Goal: Obtain resource: Download file/media

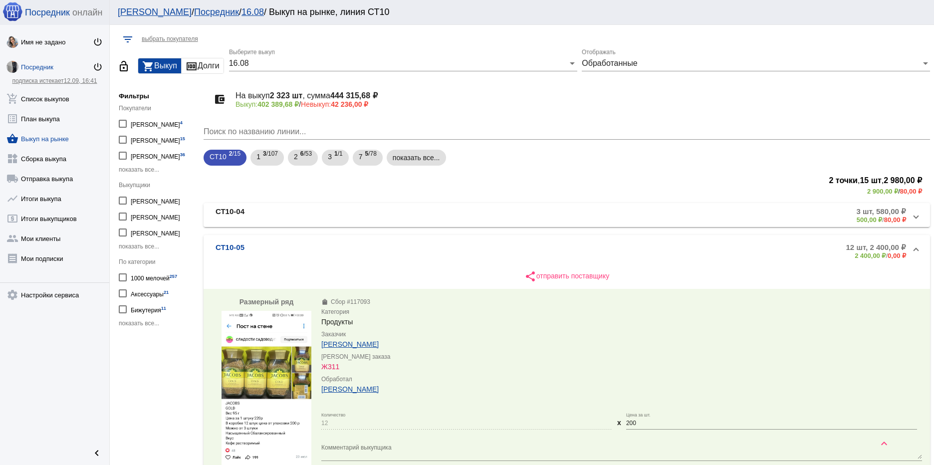
scroll to position [140, 0]
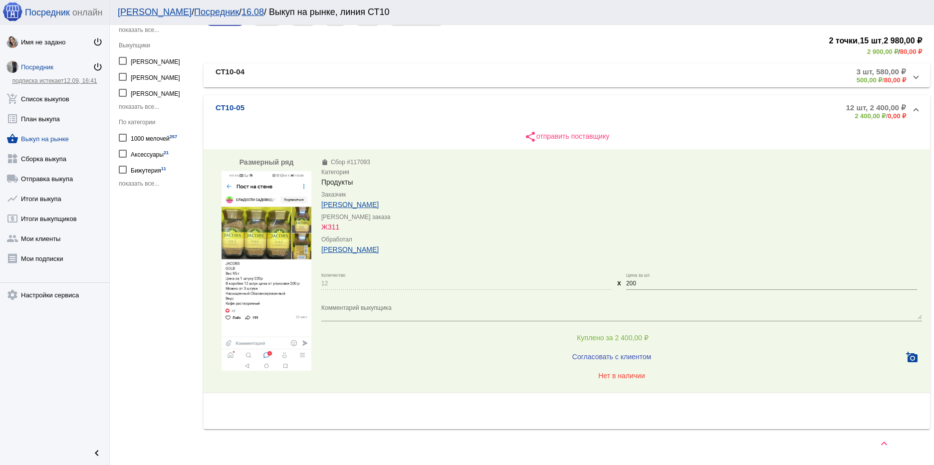
click at [146, 181] on span "показать все..." at bounding box center [139, 183] width 40 height 7
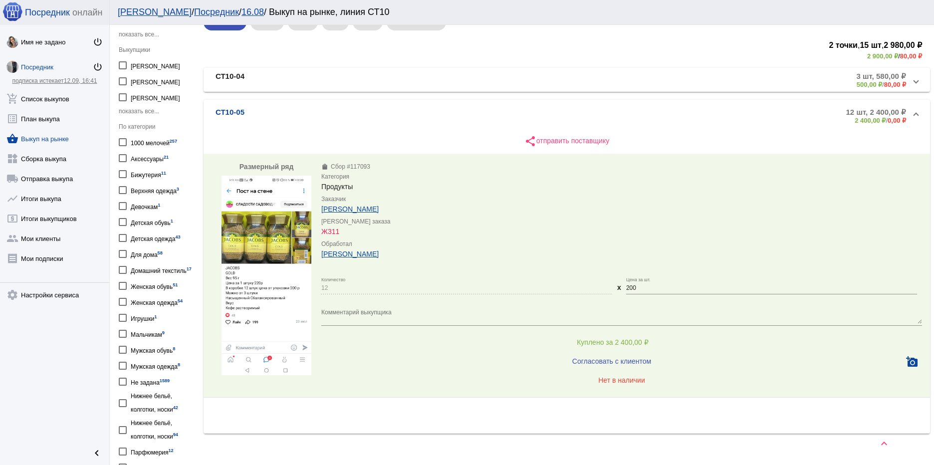
scroll to position [150, 0]
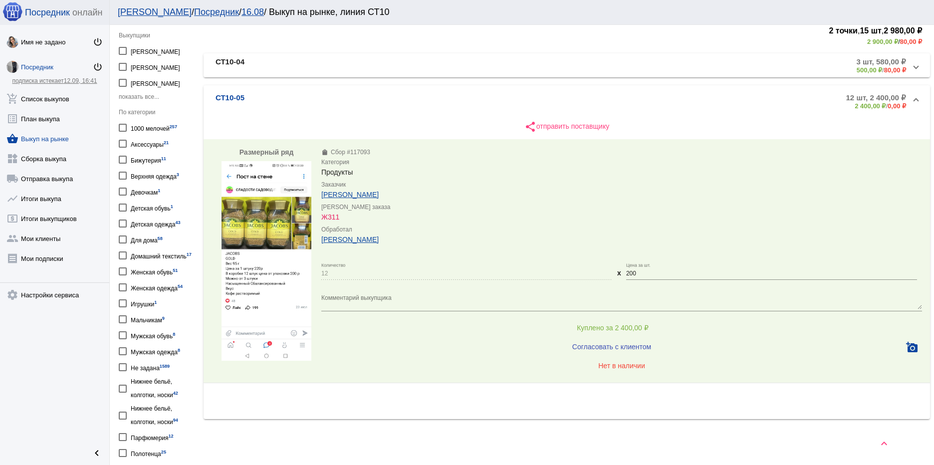
click at [161, 128] on div "1000 мелочей 257" at bounding box center [154, 127] width 46 height 13
checkbox input "true"
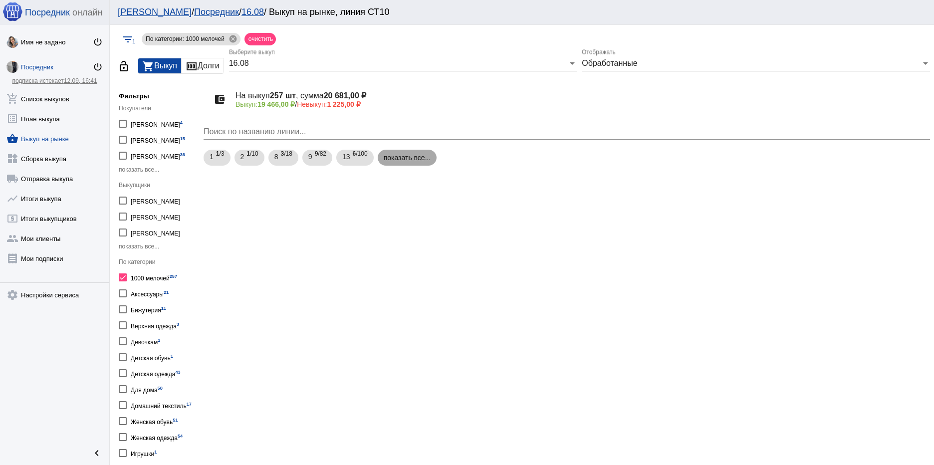
click at [411, 159] on mat-chip "показать все..." at bounding box center [407, 158] width 59 height 16
click at [214, 158] on div "1 1 /3" at bounding box center [217, 158] width 15 height 20
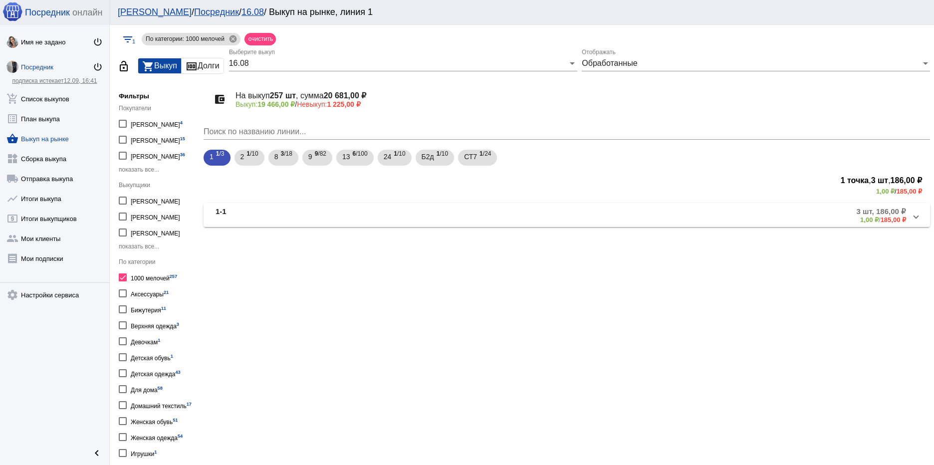
click at [260, 216] on mat-panel-title "1-1" at bounding box center [325, 215] width 218 height 16
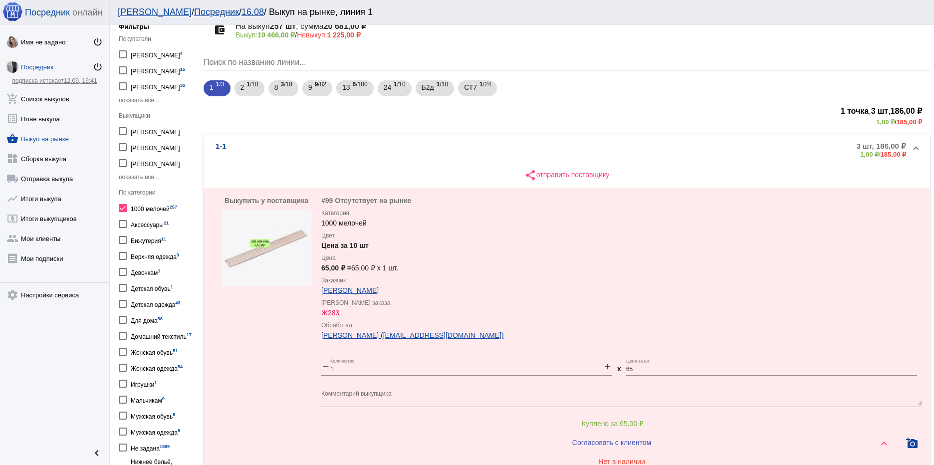
scroll to position [52, 0]
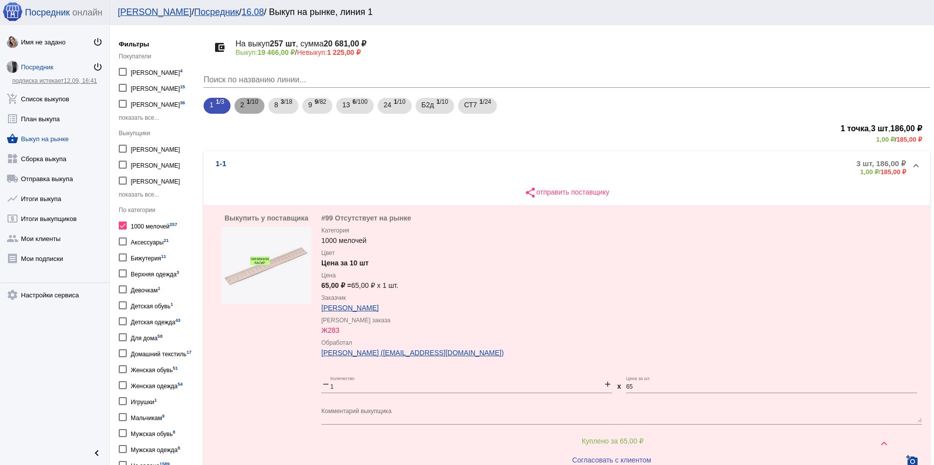
click at [249, 104] on b "1" at bounding box center [247, 101] width 3 height 7
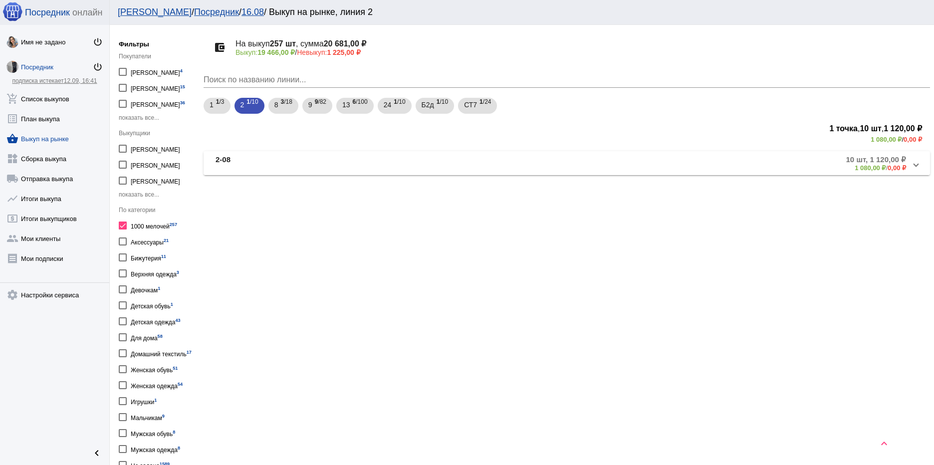
click at [356, 158] on mat-panel-title "2-08" at bounding box center [325, 163] width 218 height 16
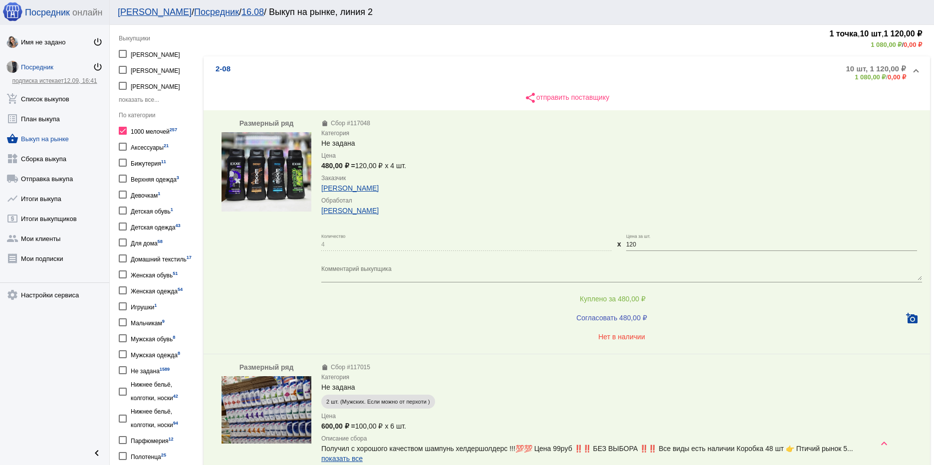
scroll to position [109, 0]
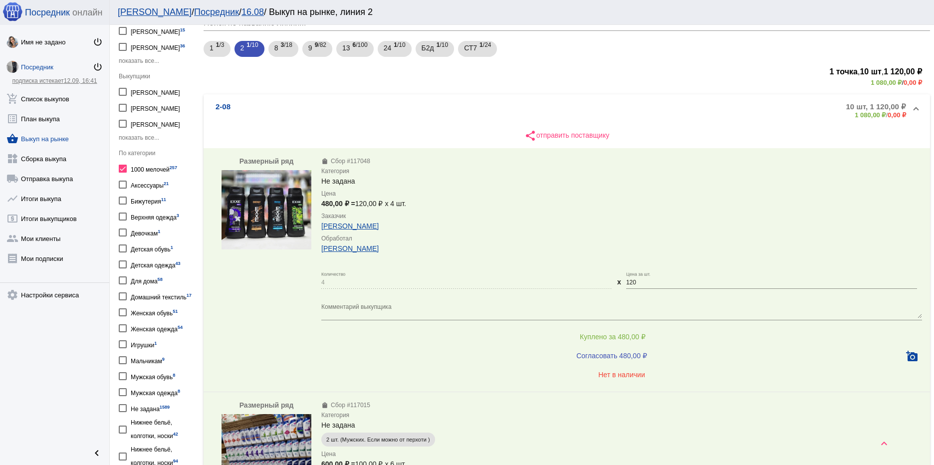
click at [282, 206] on img at bounding box center [267, 209] width 90 height 79
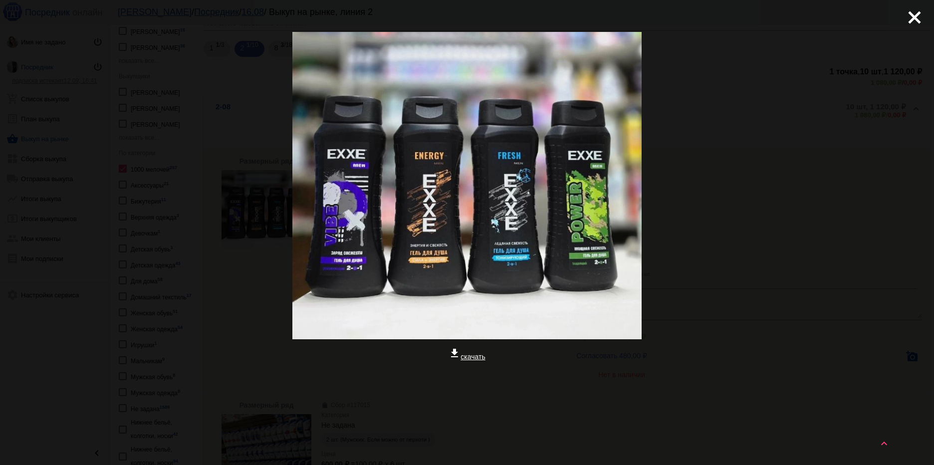
click at [474, 355] on link "get_app скачать" at bounding box center [467, 357] width 36 height 8
click at [911, 19] on mat-icon "close" at bounding box center [911, 13] width 12 height 12
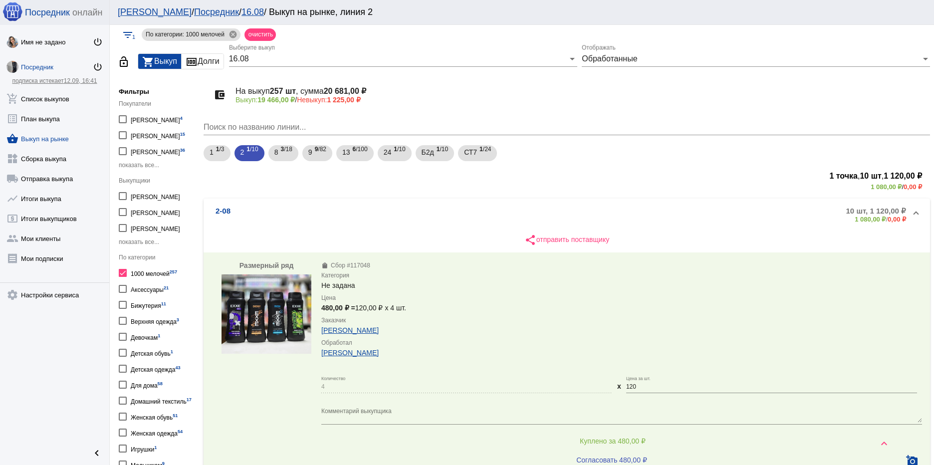
scroll to position [0, 0]
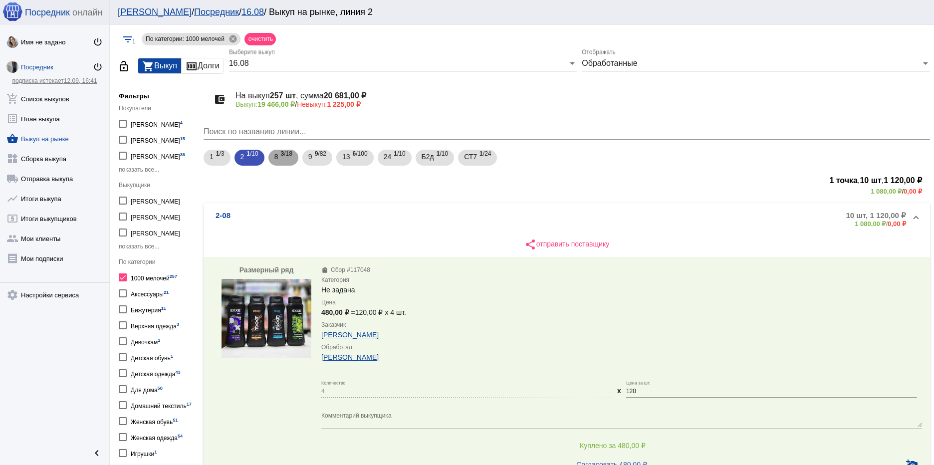
click at [290, 160] on span "3 /18" at bounding box center [285, 158] width 11 height 20
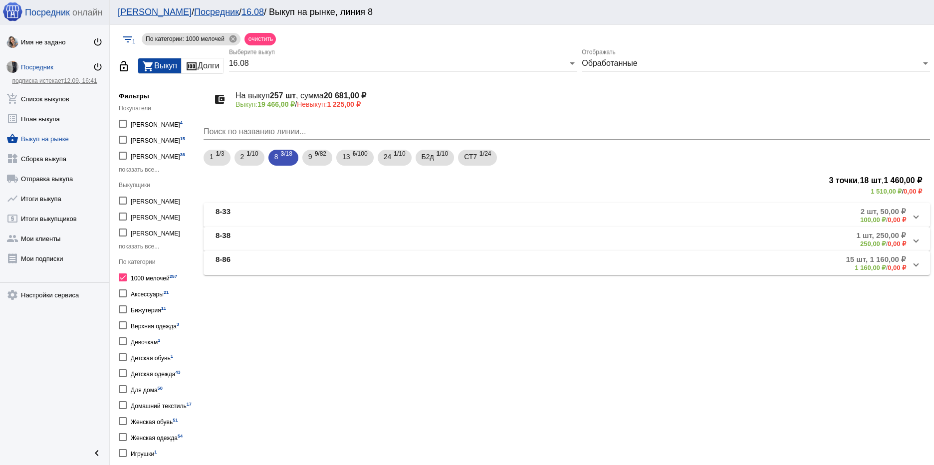
click at [297, 212] on mat-panel-title "8-33" at bounding box center [327, 215] width 222 height 16
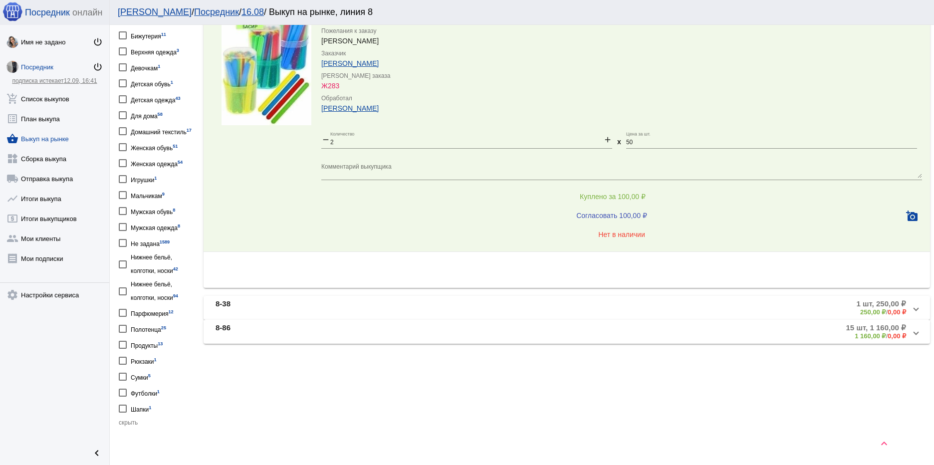
scroll to position [287, 0]
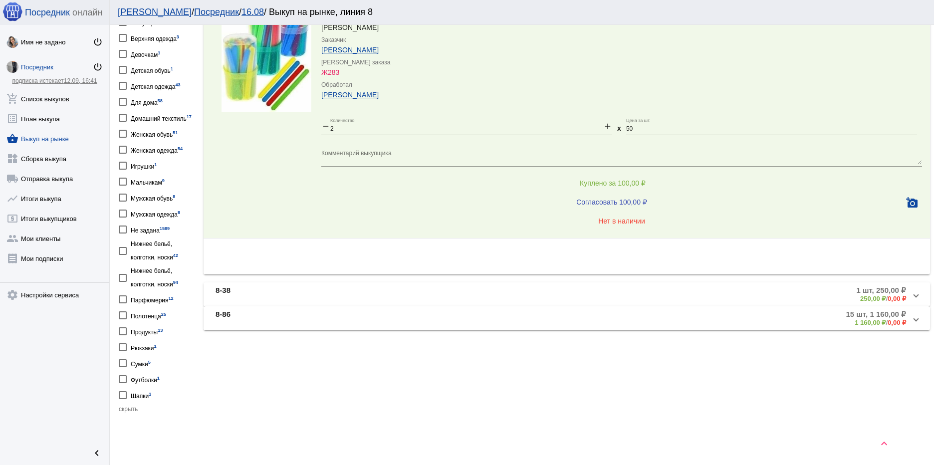
click at [341, 290] on mat-panel-title "8-38" at bounding box center [326, 294] width 221 height 16
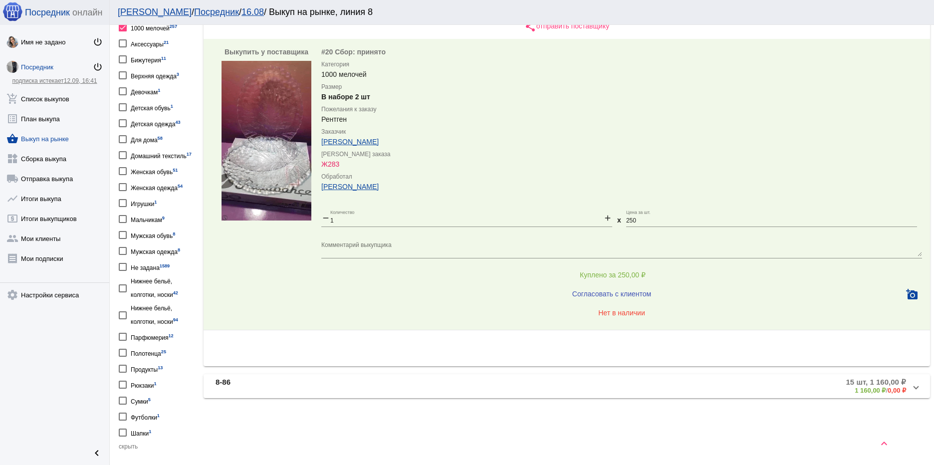
scroll to position [287, 0]
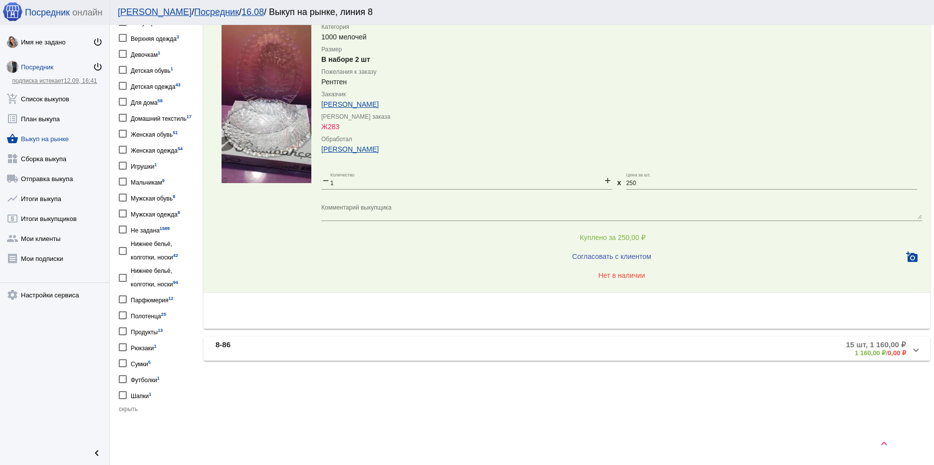
click at [300, 349] on mat-panel-title "8-86" at bounding box center [325, 348] width 218 height 16
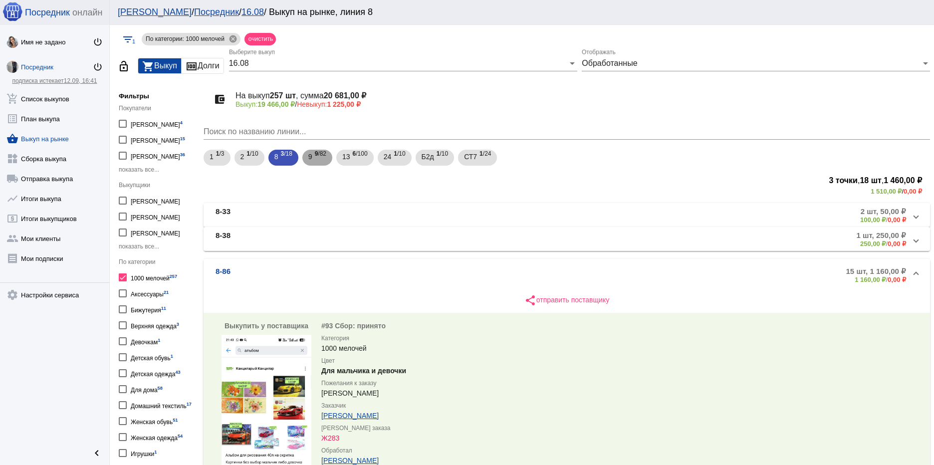
click at [321, 155] on span "9 /82" at bounding box center [320, 158] width 11 height 20
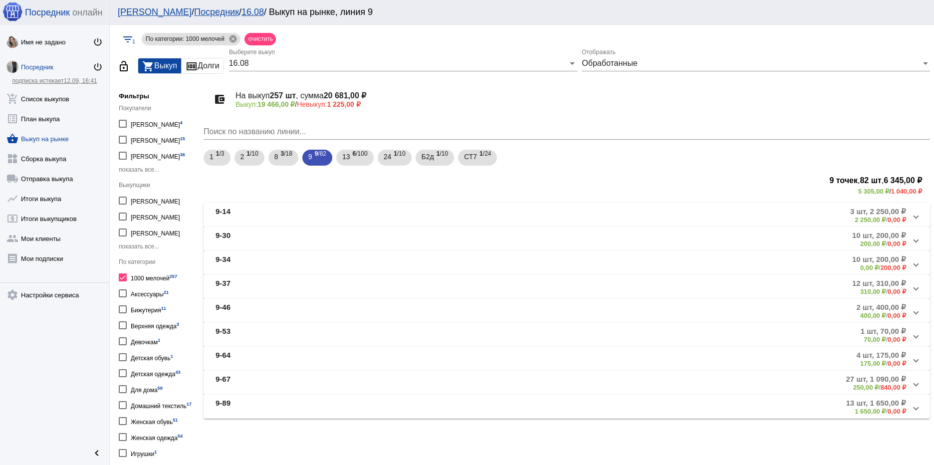
click at [332, 213] on mat-panel-title "9-14" at bounding box center [325, 215] width 219 height 16
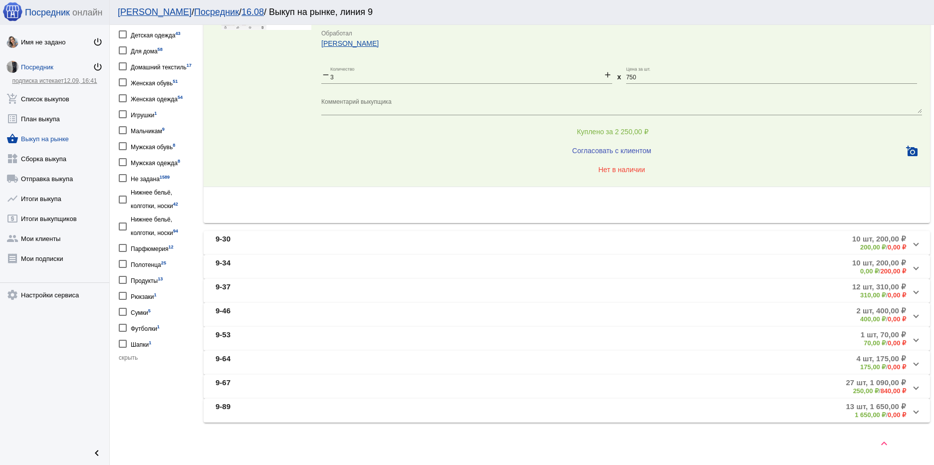
scroll to position [340, 0]
click at [312, 239] on mat-panel-title "9-30" at bounding box center [326, 241] width 220 height 16
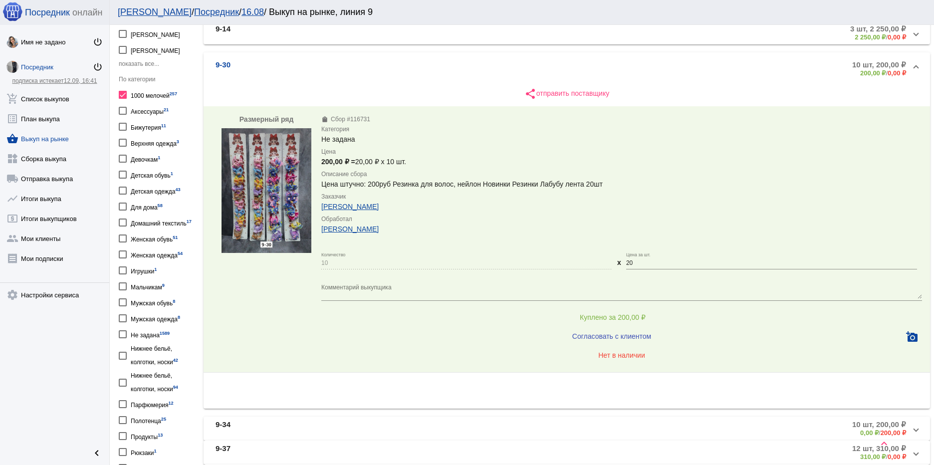
scroll to position [141, 0]
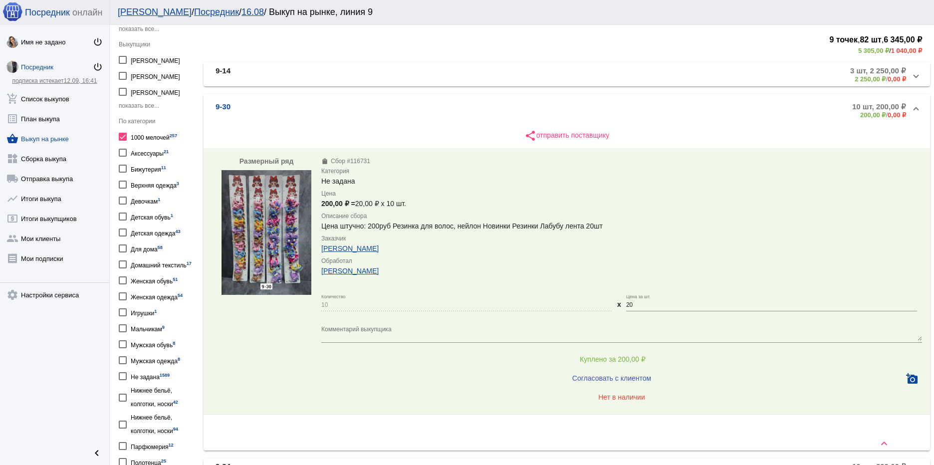
click at [269, 247] on img at bounding box center [267, 232] width 90 height 125
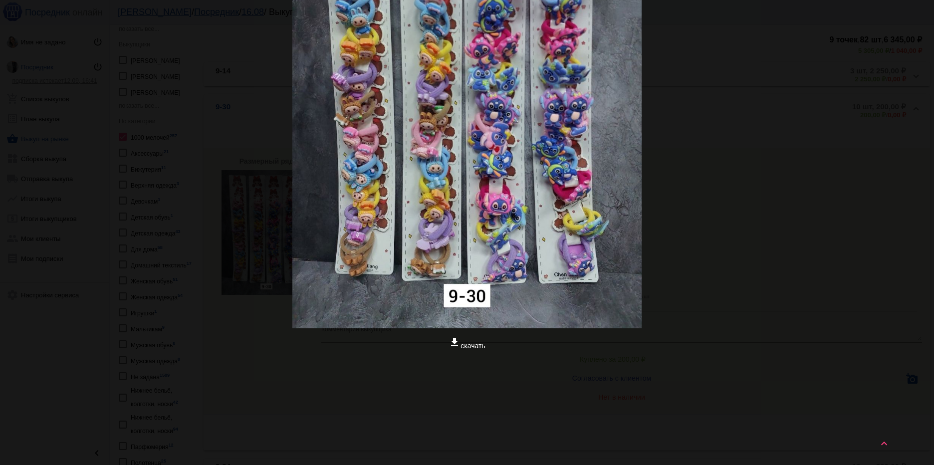
scroll to position [200, 0]
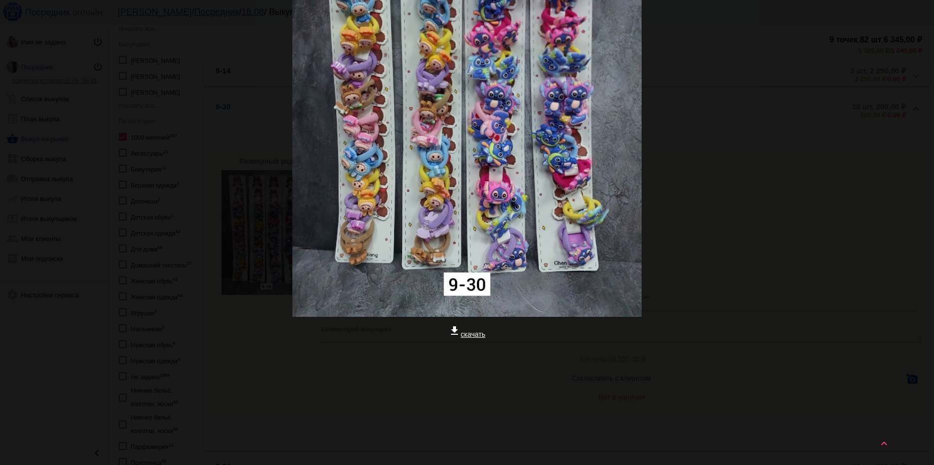
click at [466, 335] on link "get_app скачать" at bounding box center [467, 334] width 36 height 8
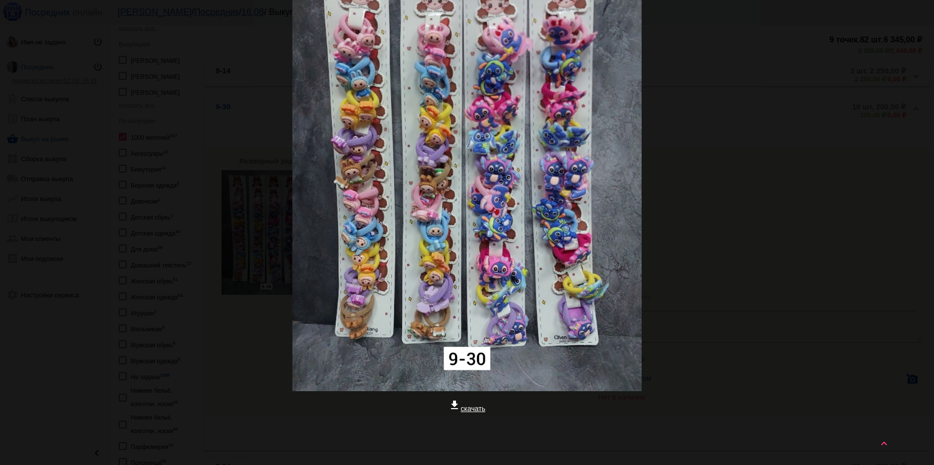
scroll to position [0, 0]
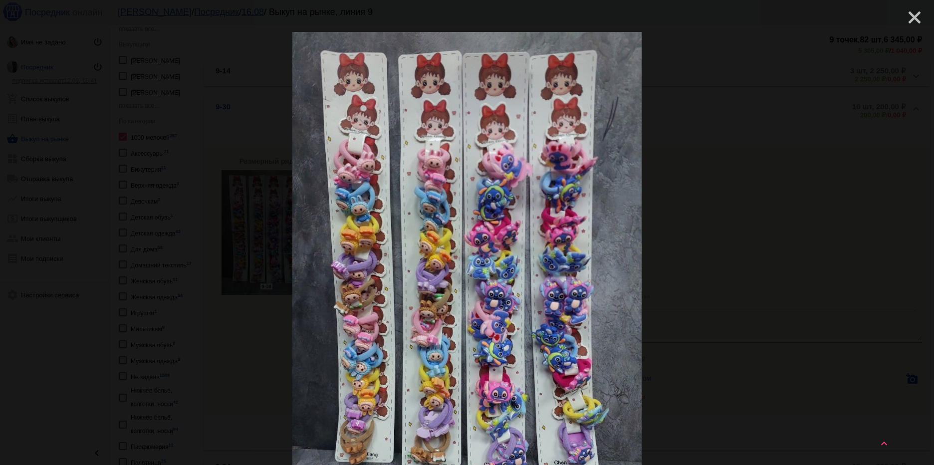
click at [910, 14] on mat-icon "close" at bounding box center [911, 13] width 12 height 12
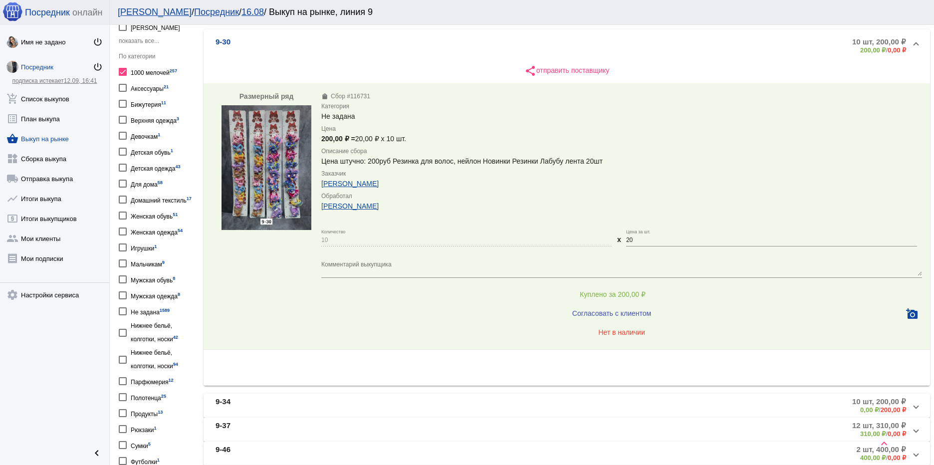
scroll to position [340, 0]
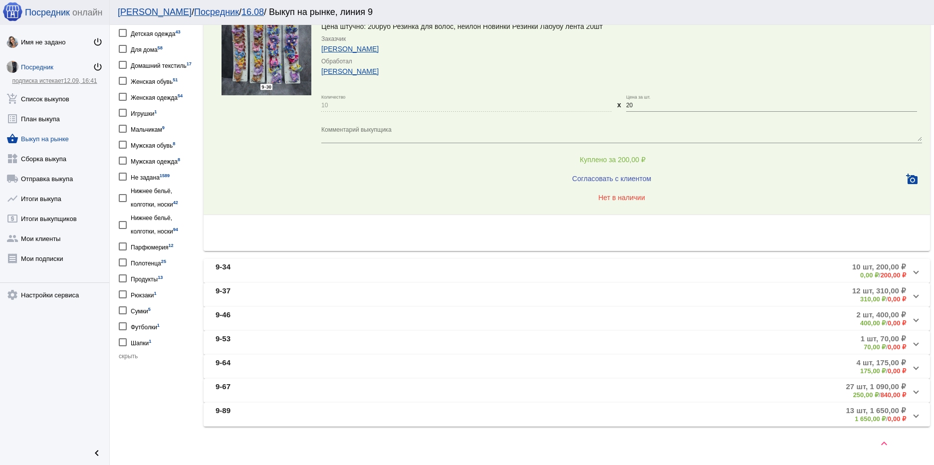
click at [288, 264] on mat-panel-title "9-34" at bounding box center [326, 270] width 220 height 16
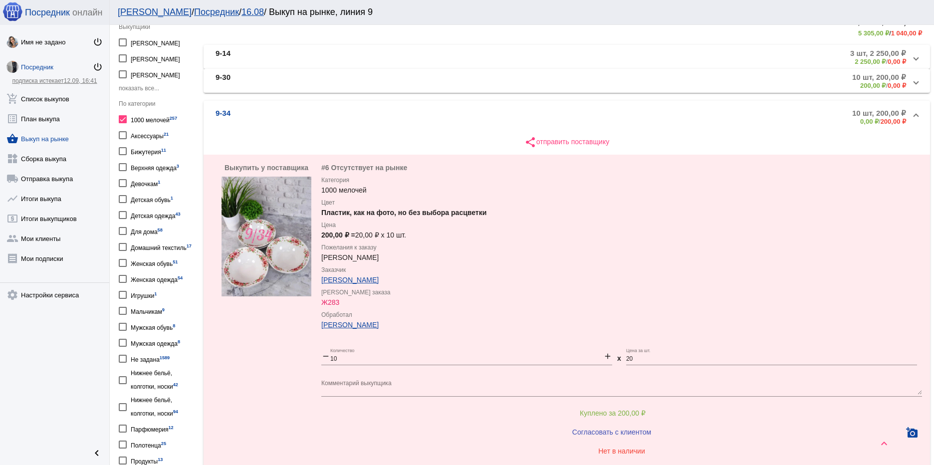
scroll to position [290, 0]
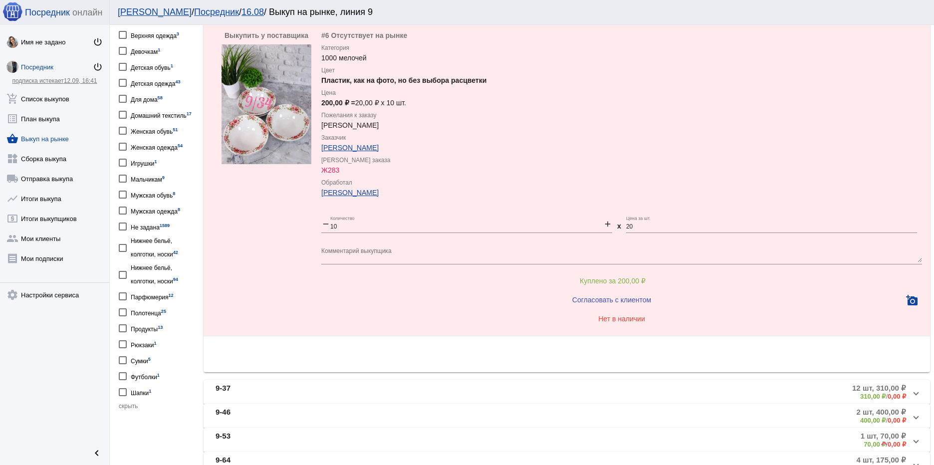
click at [274, 393] on mat-panel-title "9-37" at bounding box center [326, 392] width 220 height 16
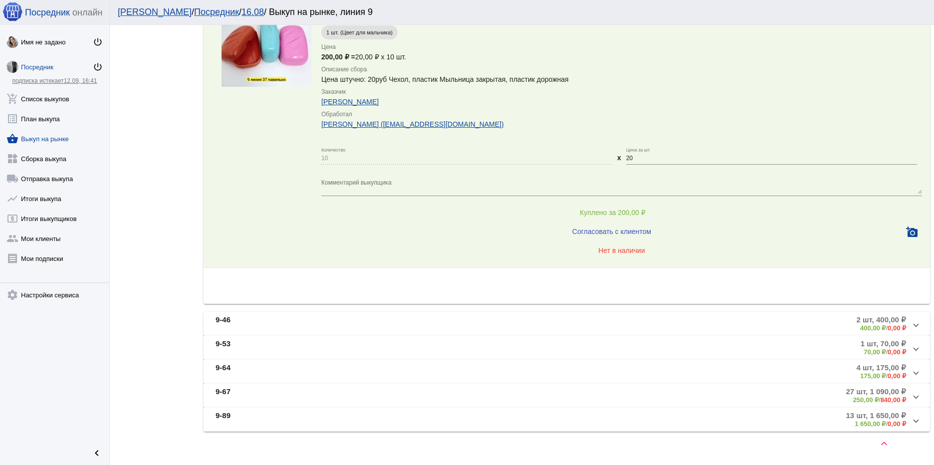
scroll to position [900, 0]
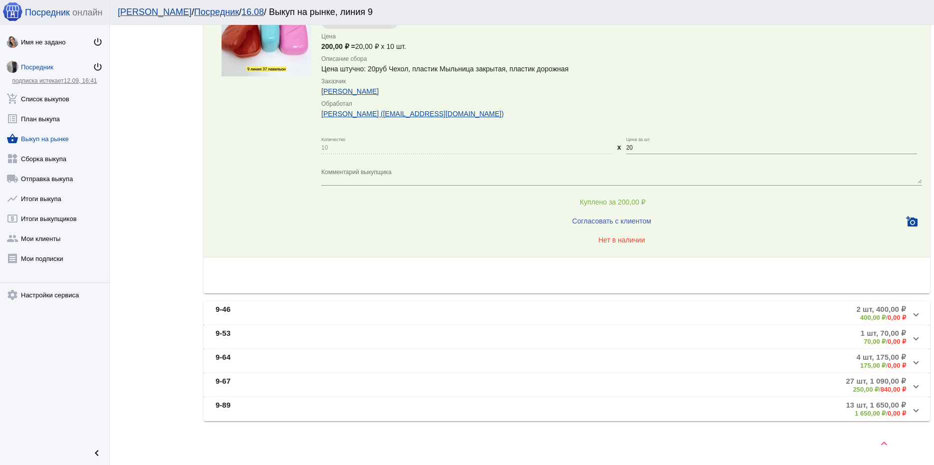
click at [337, 308] on mat-panel-title "9-46" at bounding box center [326, 313] width 221 height 16
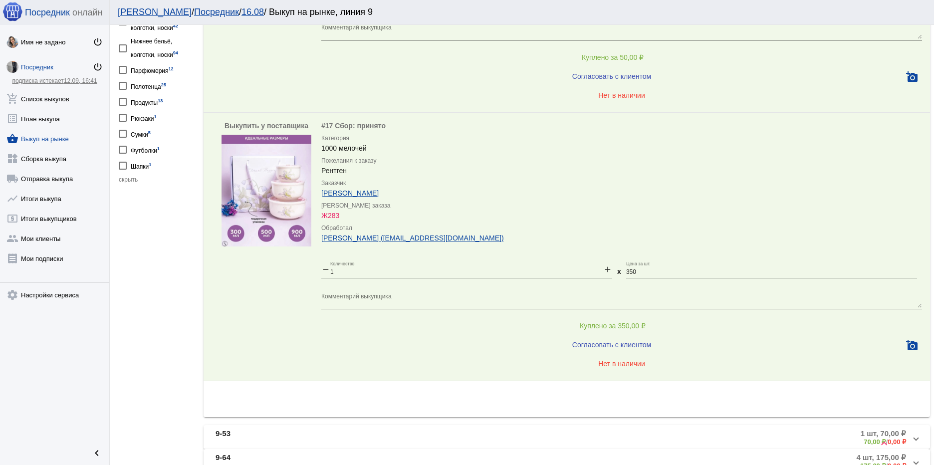
scroll to position [567, 0]
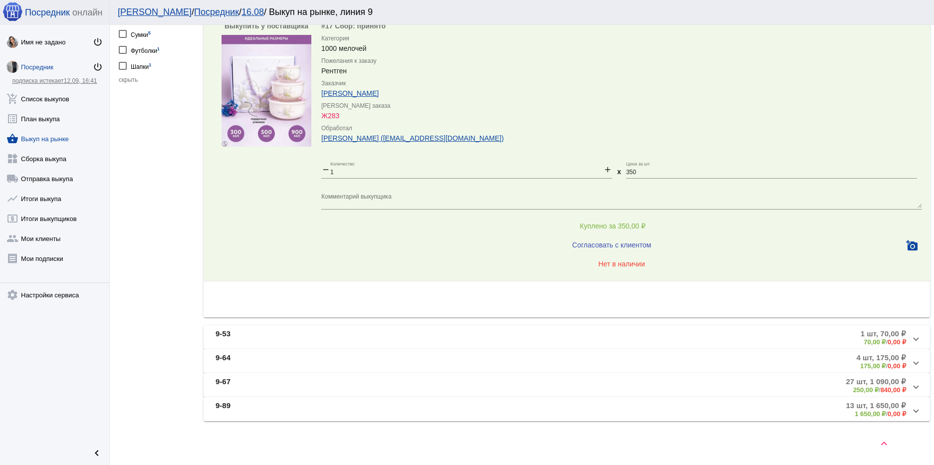
click at [351, 333] on mat-panel-title "9-53" at bounding box center [327, 337] width 223 height 16
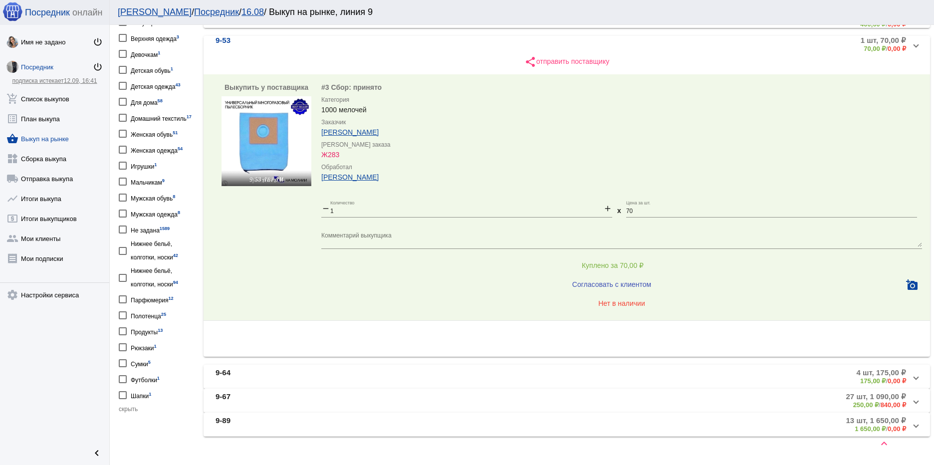
scroll to position [326, 0]
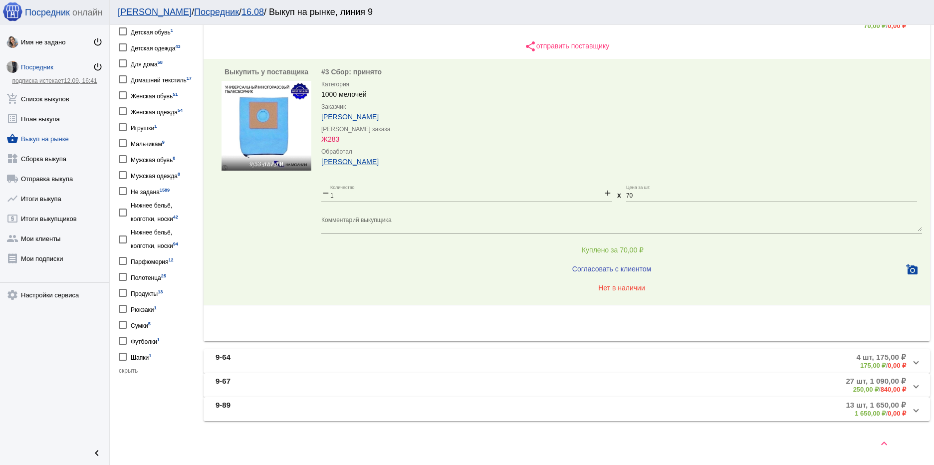
click at [264, 361] on mat-panel-title "9-64" at bounding box center [326, 361] width 221 height 16
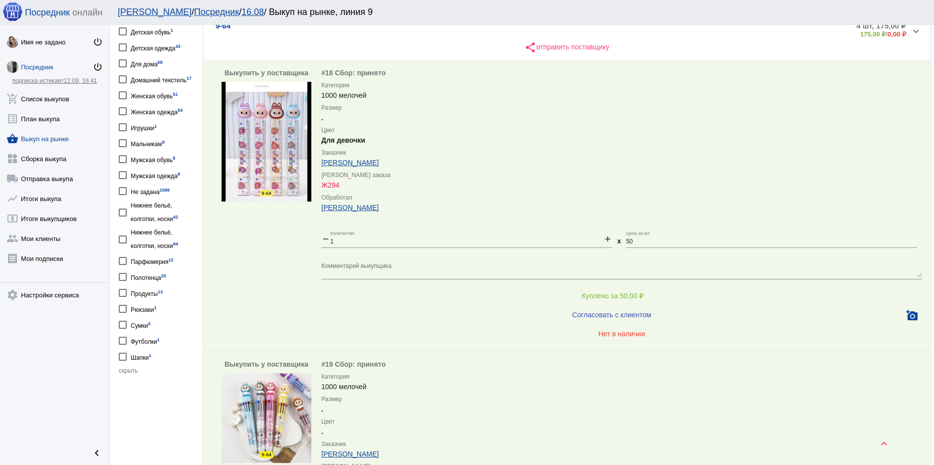
scroll to position [326, 0]
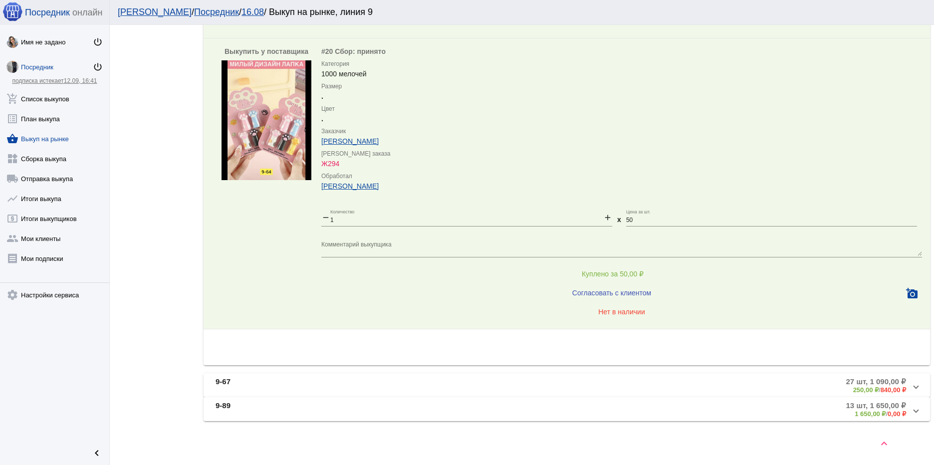
click at [266, 379] on mat-panel-title "9-67" at bounding box center [325, 385] width 218 height 16
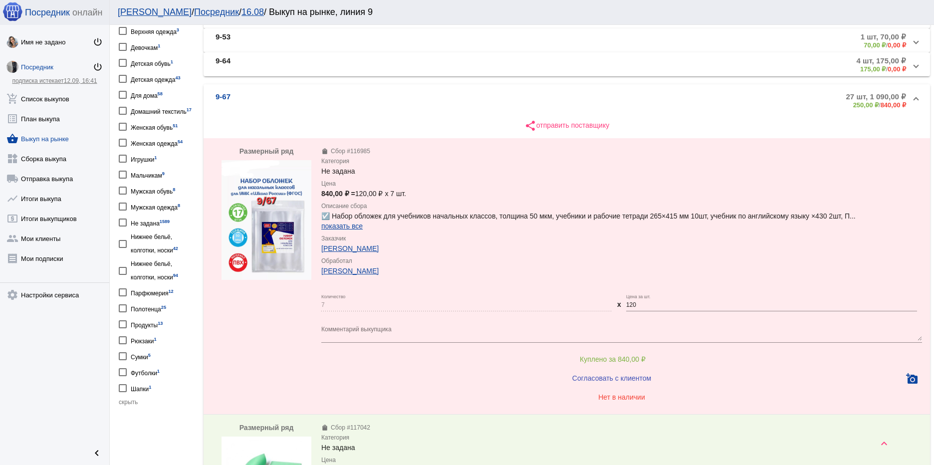
scroll to position [272, 0]
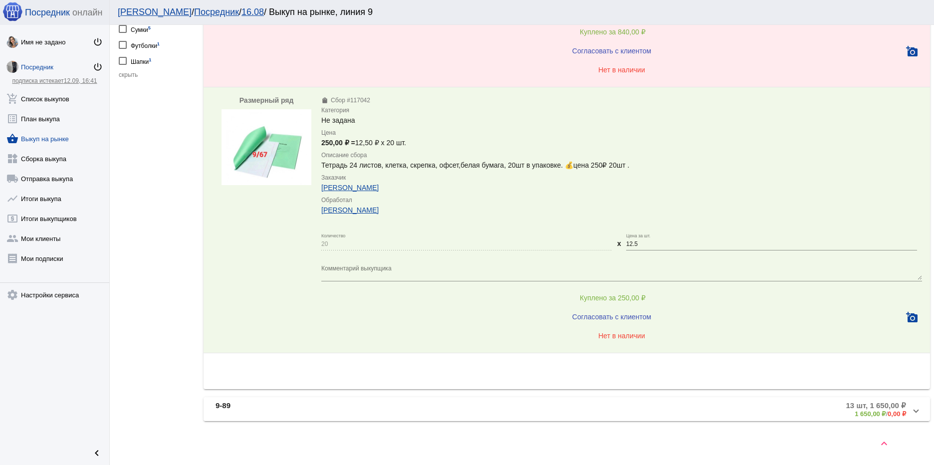
click at [286, 407] on mat-panel-title "9-89" at bounding box center [325, 409] width 218 height 16
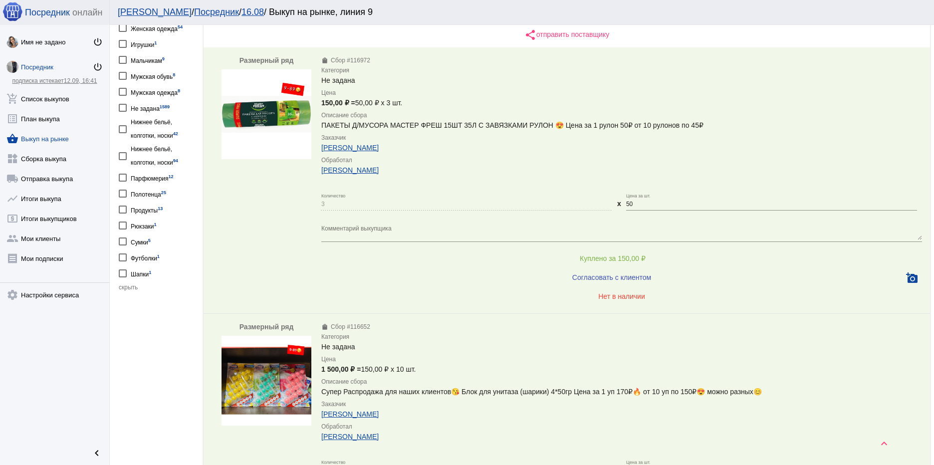
scroll to position [554, 0]
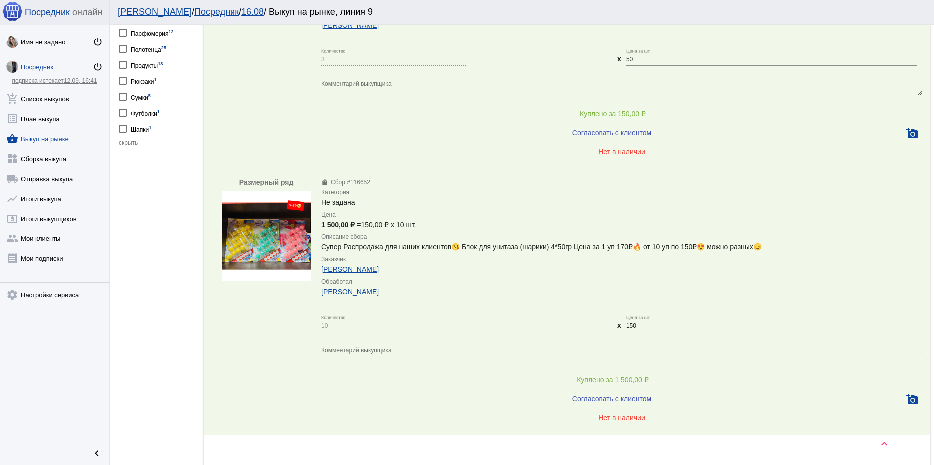
click at [255, 240] on img at bounding box center [267, 236] width 90 height 90
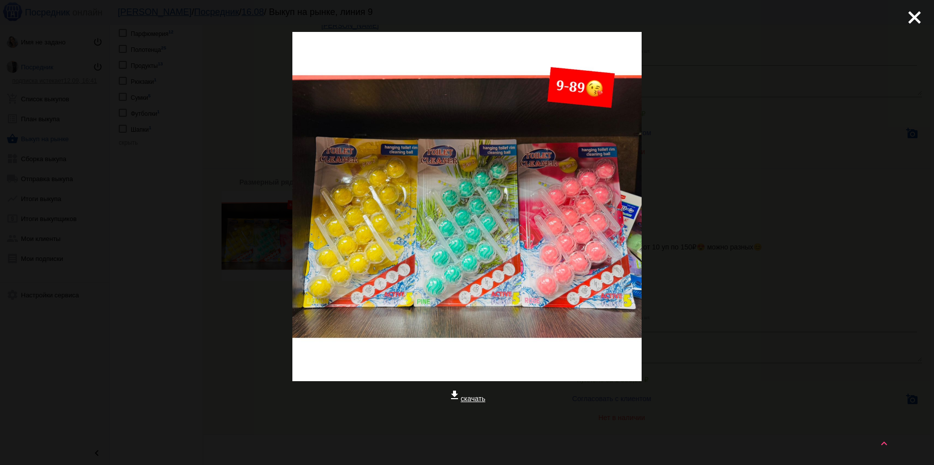
click at [463, 399] on link "get_app скачать" at bounding box center [467, 399] width 36 height 8
click at [905, 19] on mat-icon "close" at bounding box center [911, 13] width 12 height 12
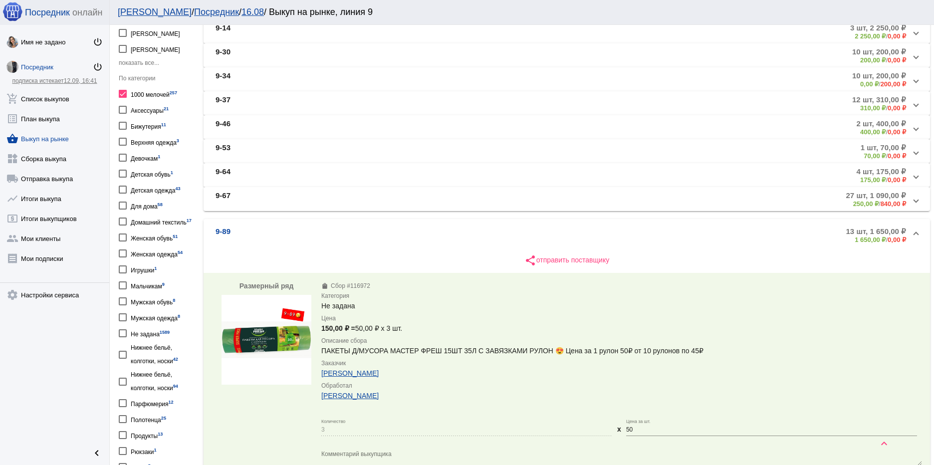
scroll to position [5, 0]
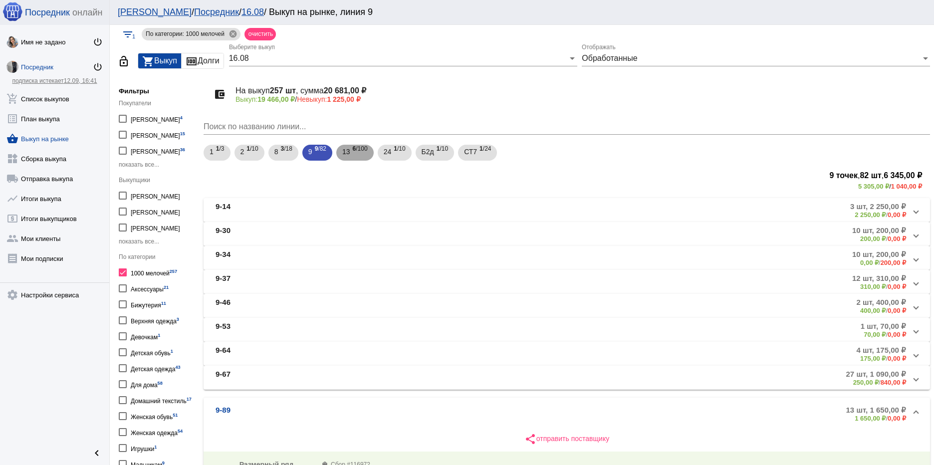
click at [351, 150] on div "13 6 /100" at bounding box center [354, 153] width 25 height 20
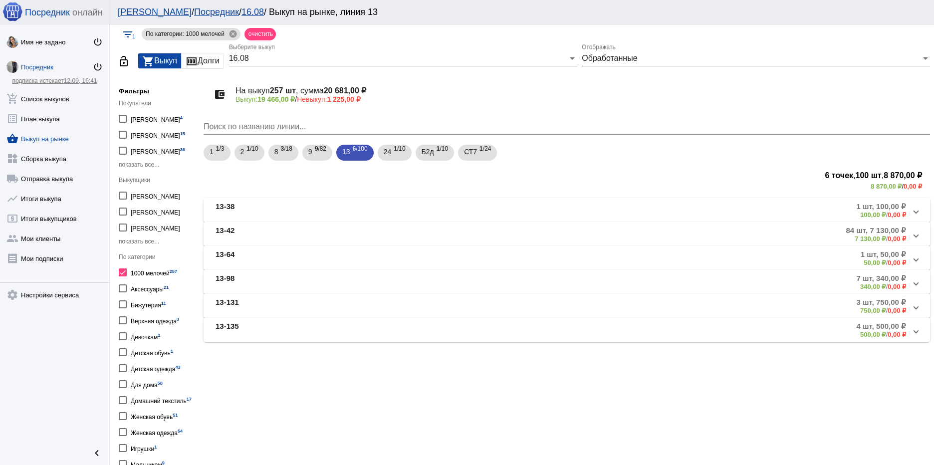
click at [335, 213] on mat-panel-title "13-38" at bounding box center [328, 210] width 224 height 16
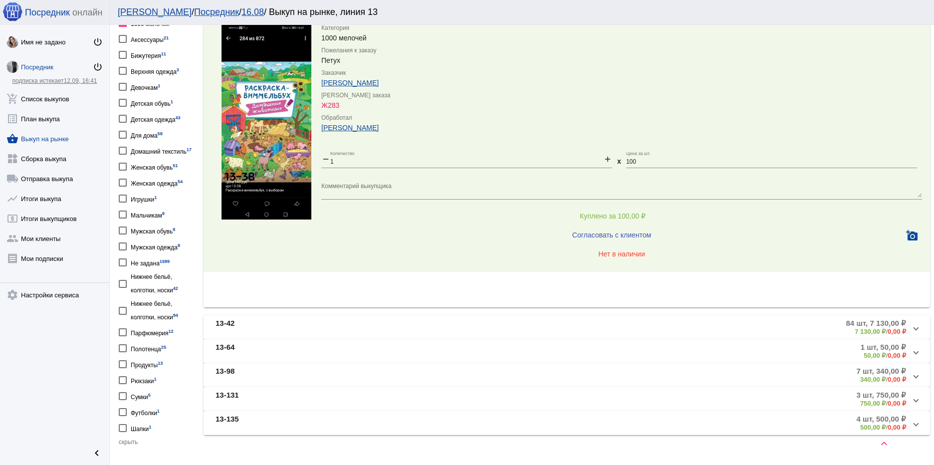
scroll to position [287, 0]
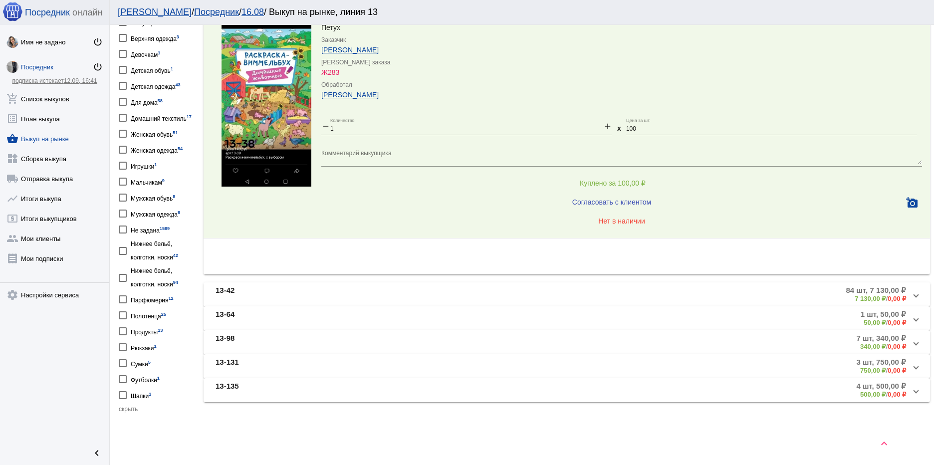
click at [333, 289] on mat-panel-title "13-42" at bounding box center [326, 294] width 220 height 16
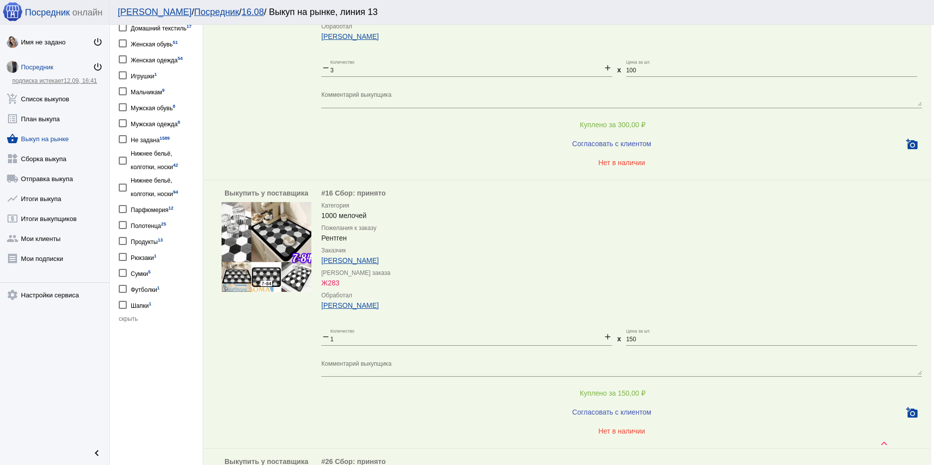
scroll to position [387, 0]
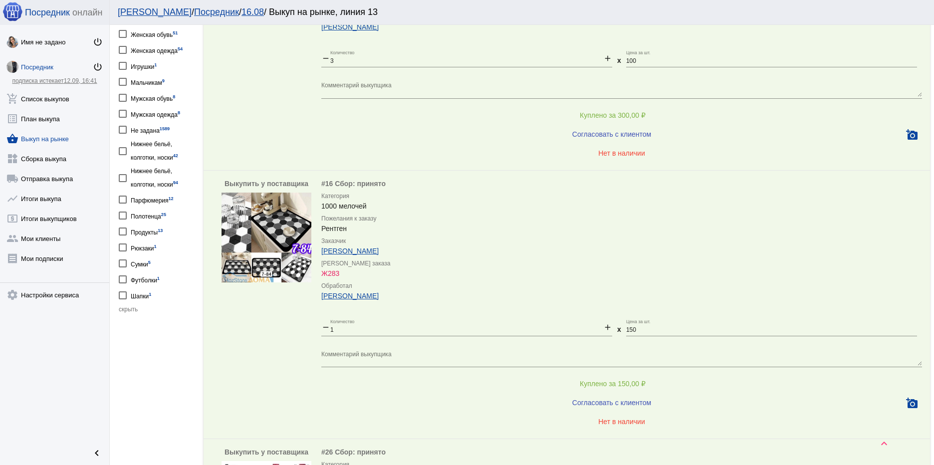
click at [270, 230] on img at bounding box center [267, 238] width 90 height 90
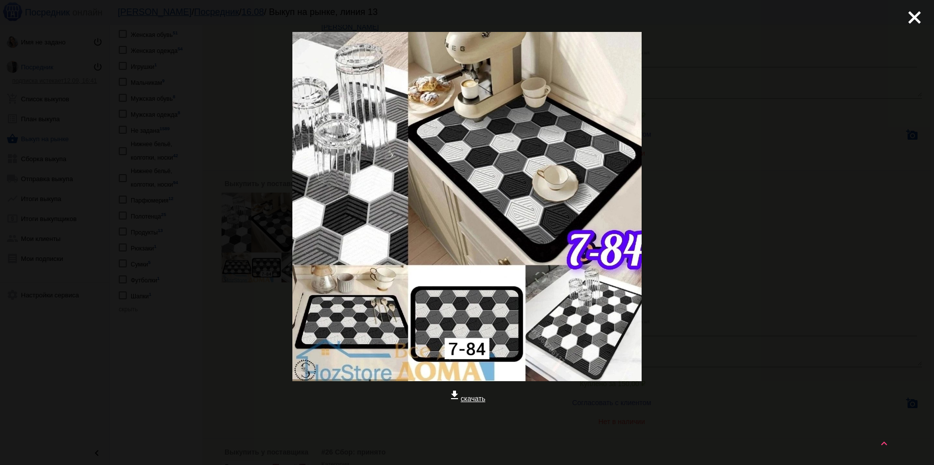
click at [465, 399] on link "get_app скачать" at bounding box center [467, 399] width 36 height 8
click at [905, 16] on mat-icon "close" at bounding box center [911, 13] width 12 height 12
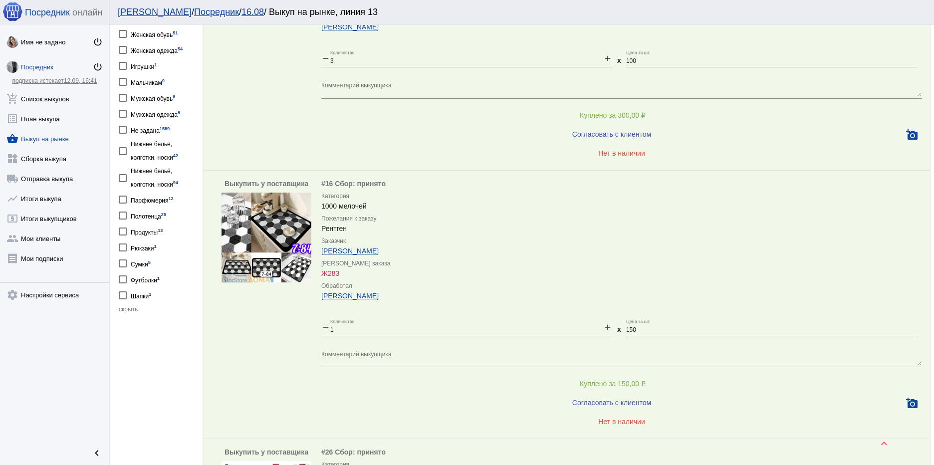
scroll to position [637, 0]
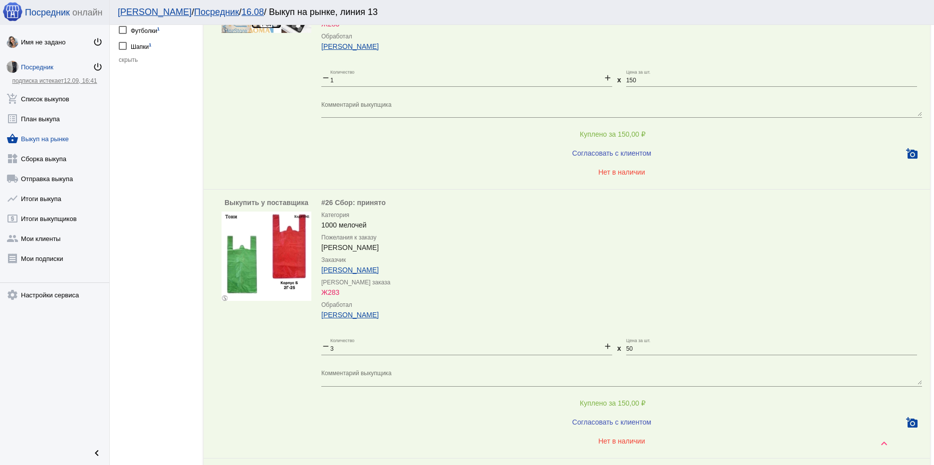
click at [285, 246] on img at bounding box center [267, 256] width 90 height 89
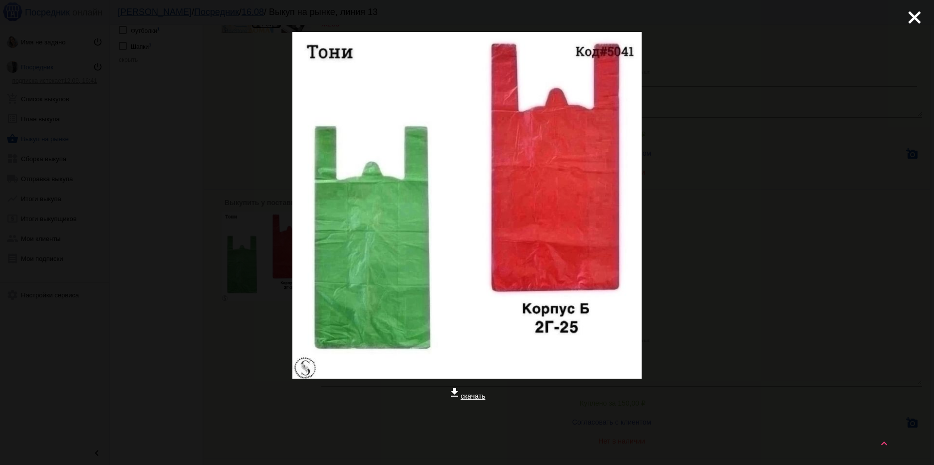
click at [472, 398] on link "get_app скачать" at bounding box center [467, 396] width 36 height 8
click at [905, 14] on mat-icon "close" at bounding box center [911, 13] width 12 height 12
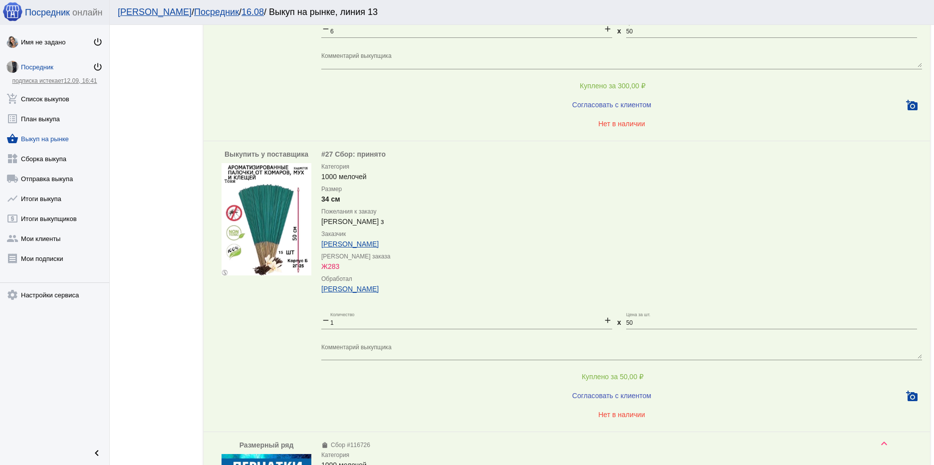
scroll to position [1485, 0]
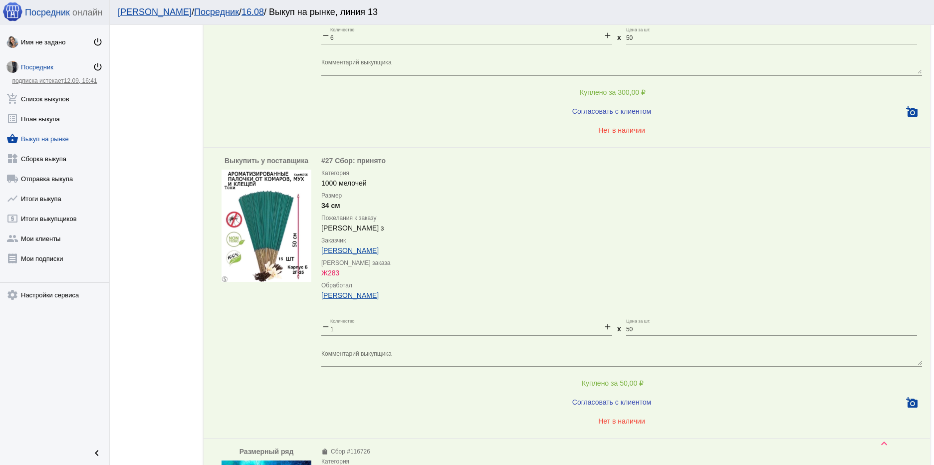
click at [261, 227] on img at bounding box center [267, 226] width 90 height 112
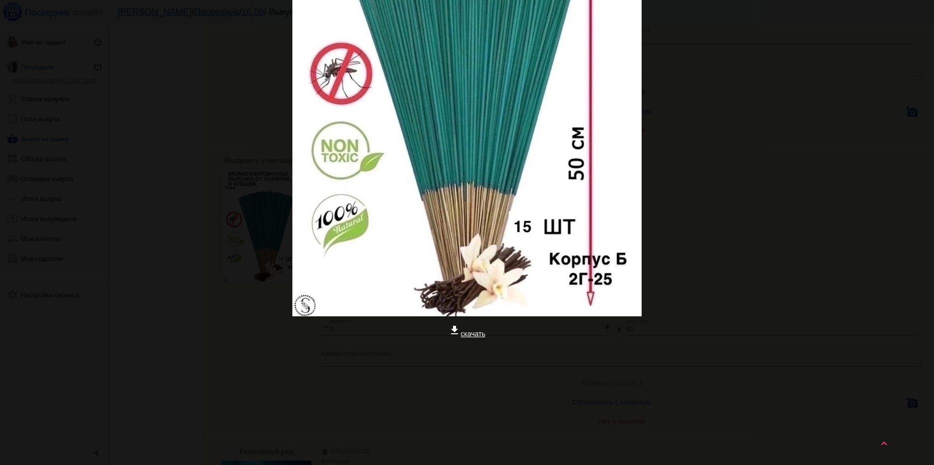
scroll to position [158, 0]
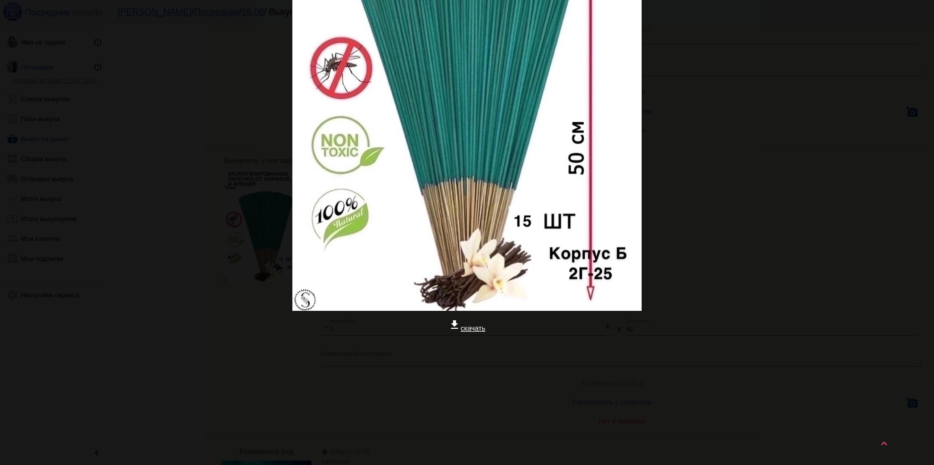
click at [467, 325] on link "get_app скачать" at bounding box center [467, 328] width 36 height 8
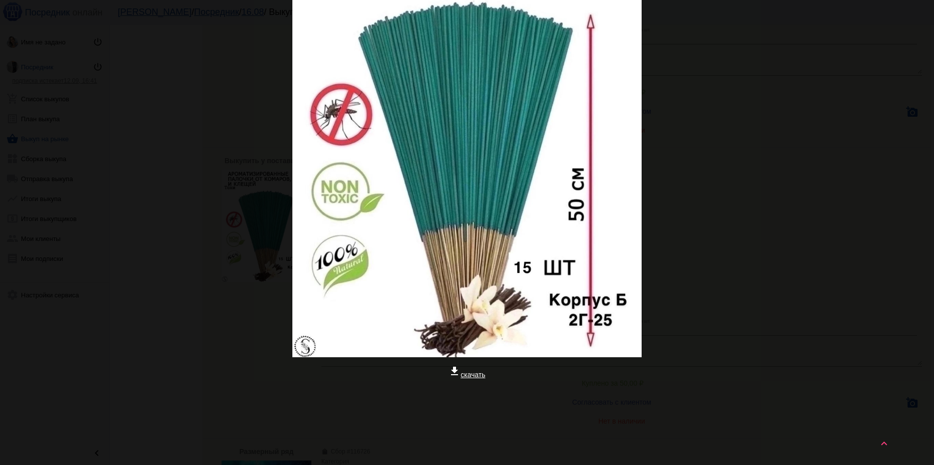
scroll to position [0, 0]
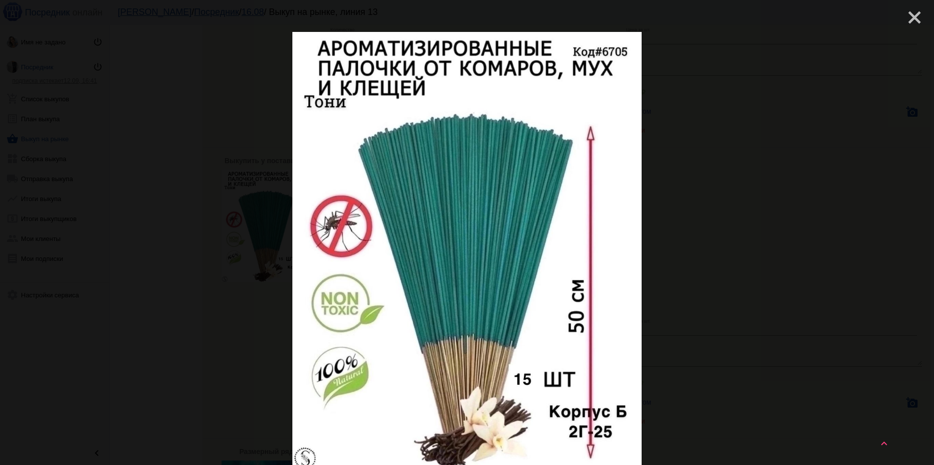
click at [912, 14] on mat-icon "close" at bounding box center [911, 13] width 12 height 12
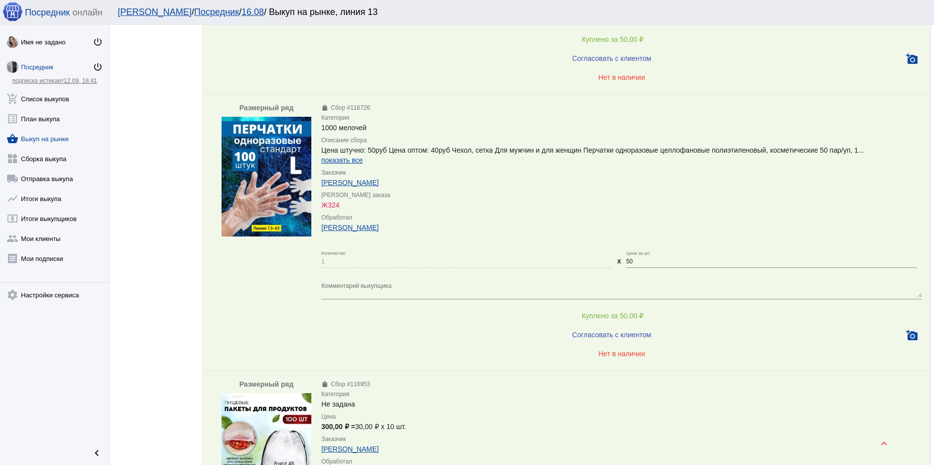
scroll to position [2034, 0]
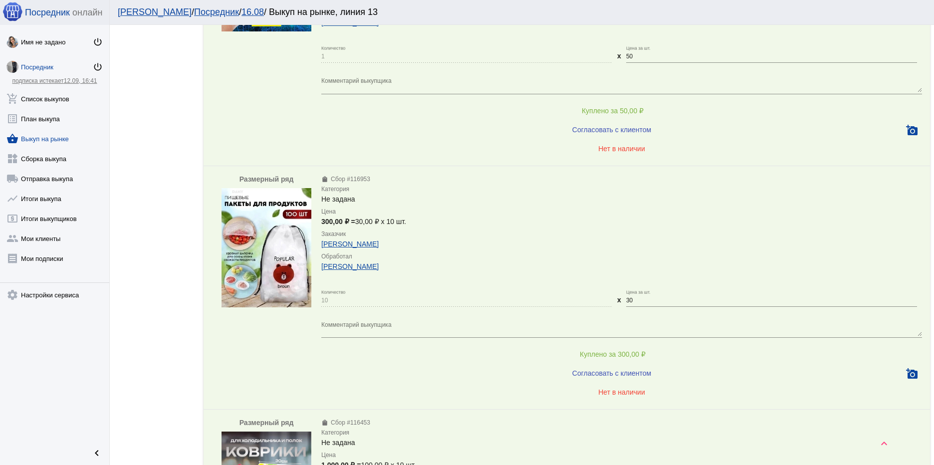
click at [268, 244] on img at bounding box center [267, 248] width 90 height 120
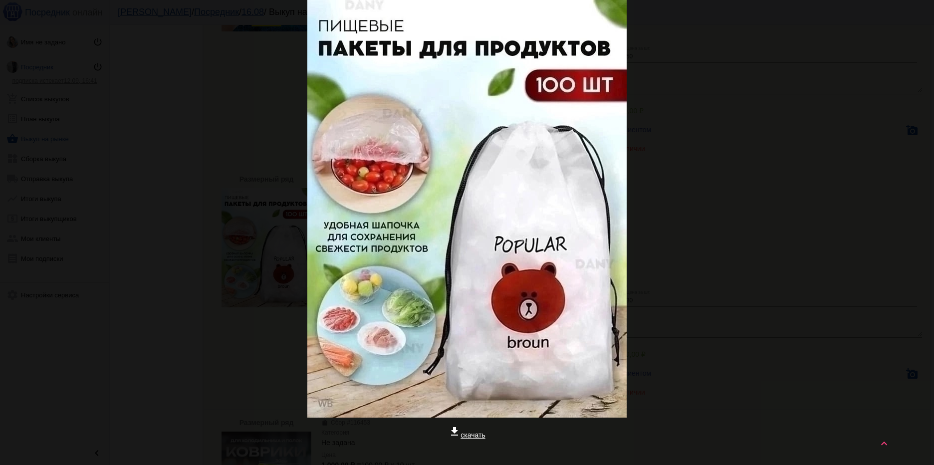
scroll to position [147, 0]
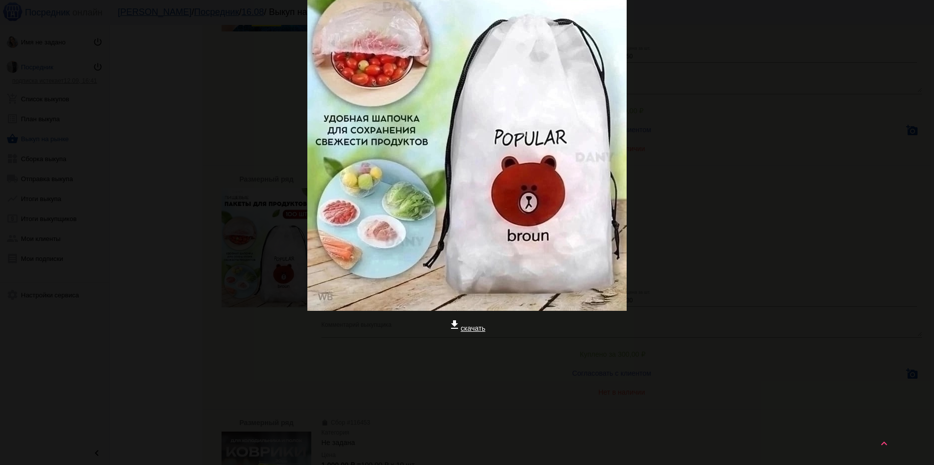
click at [469, 328] on link "get_app скачать" at bounding box center [467, 328] width 36 height 8
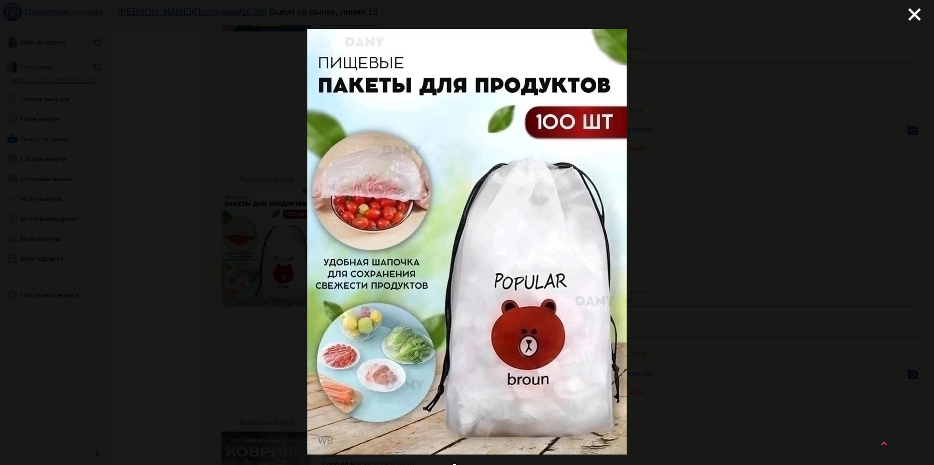
scroll to position [0, 0]
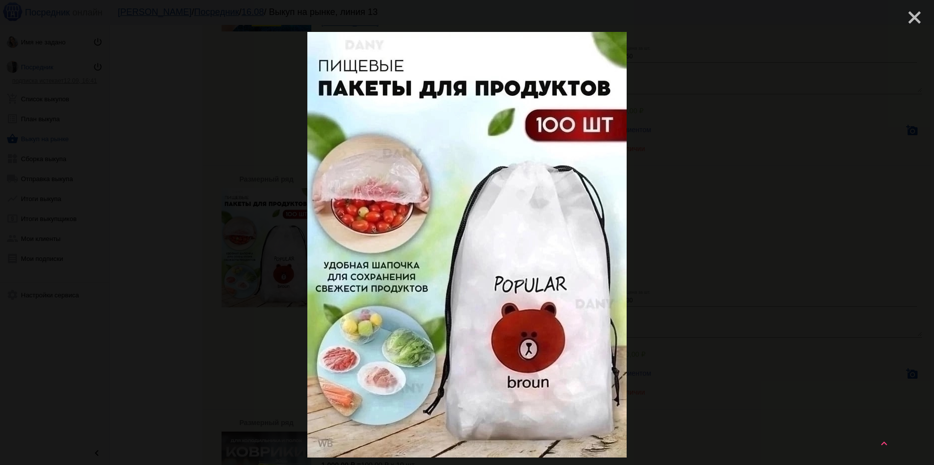
click at [914, 12] on mat-icon "close" at bounding box center [911, 13] width 12 height 12
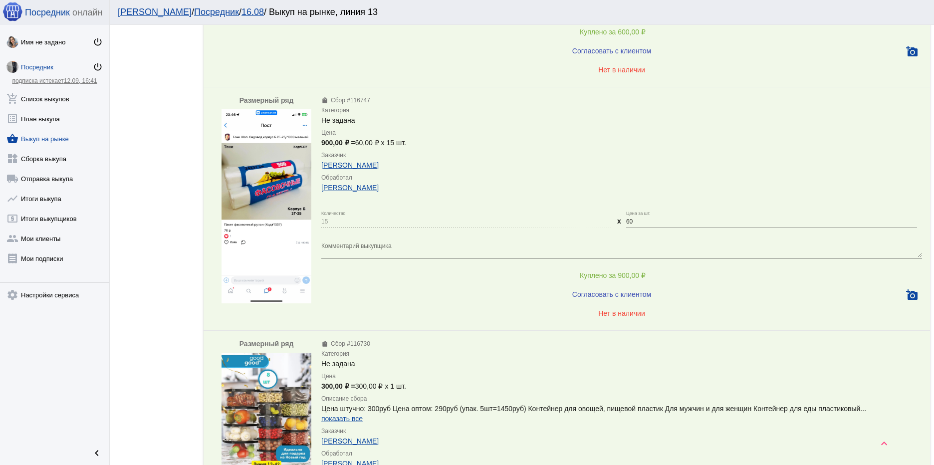
scroll to position [3730, 0]
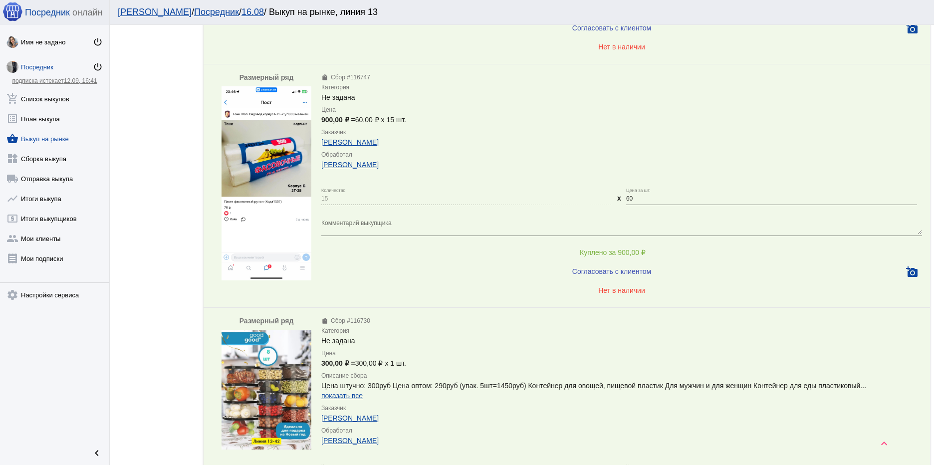
click at [270, 159] on img at bounding box center [267, 183] width 90 height 195
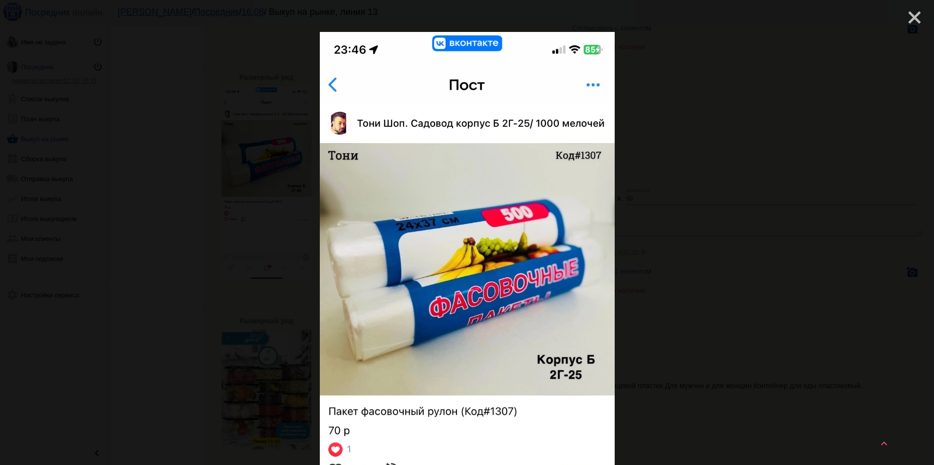
click at [911, 18] on mat-icon "close" at bounding box center [911, 13] width 12 height 12
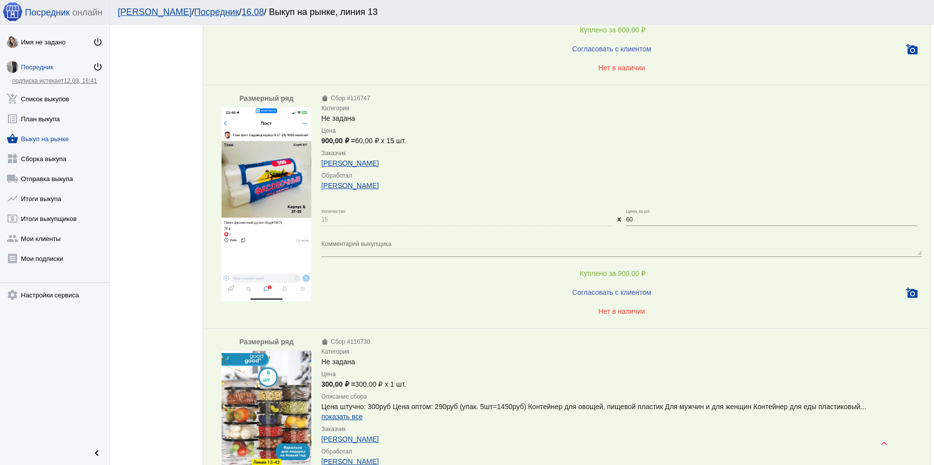
scroll to position [3680, 0]
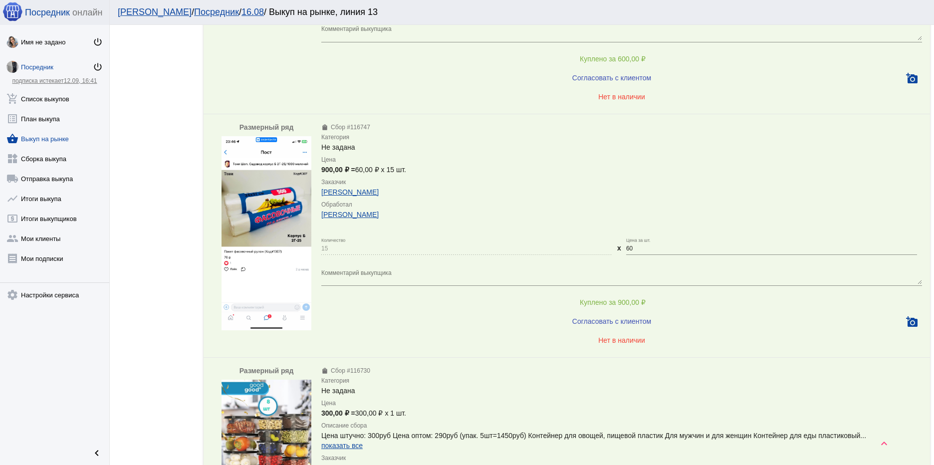
click at [253, 208] on img at bounding box center [267, 233] width 90 height 195
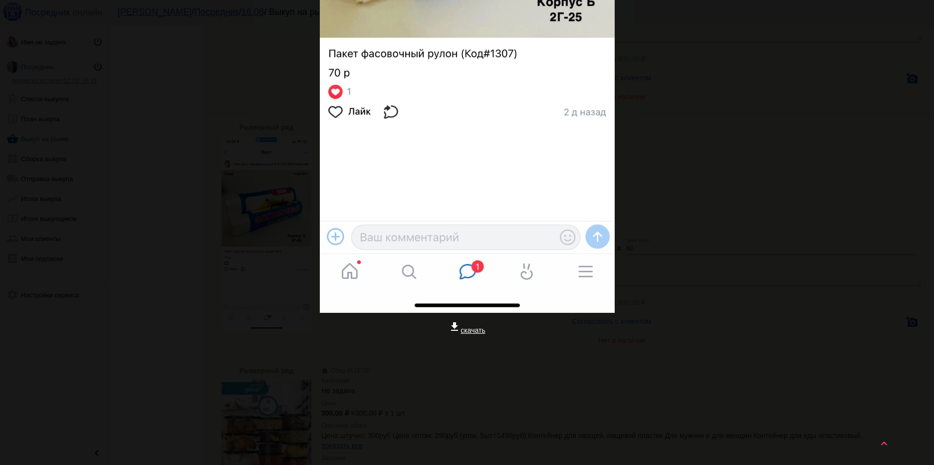
scroll to position [360, 0]
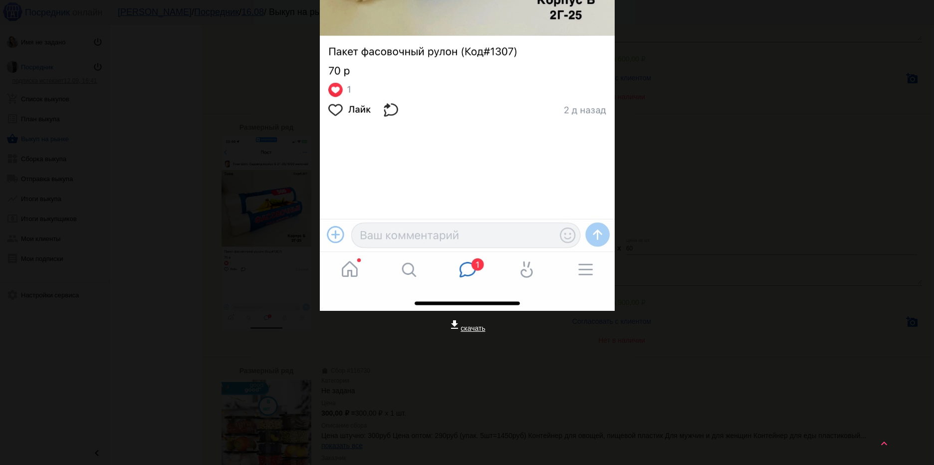
click at [468, 332] on link "get_app скачать" at bounding box center [467, 328] width 36 height 8
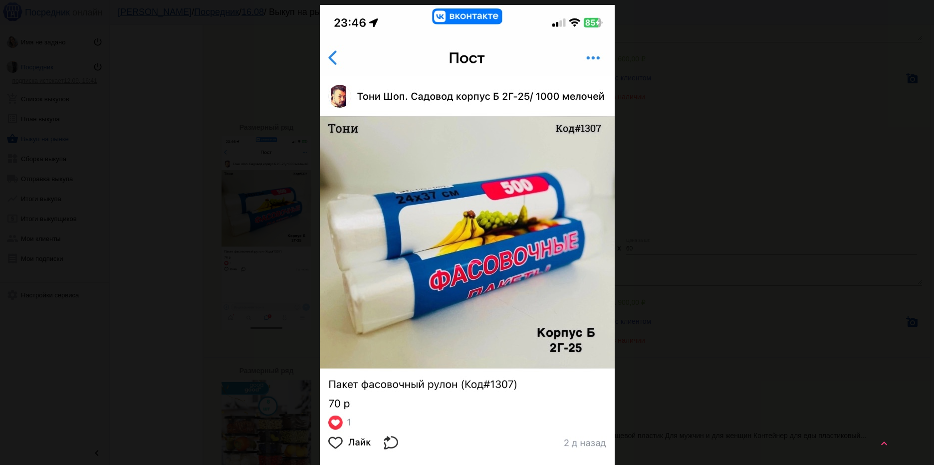
scroll to position [0, 0]
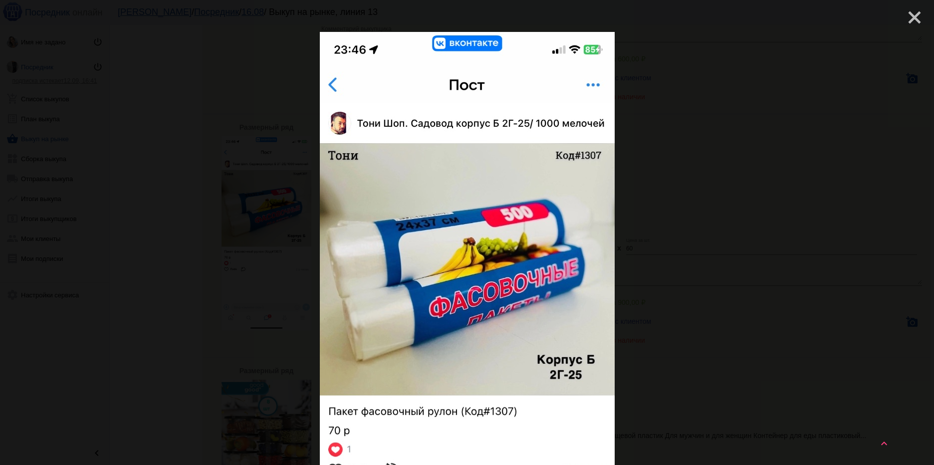
click at [909, 19] on mat-icon "close" at bounding box center [911, 13] width 12 height 12
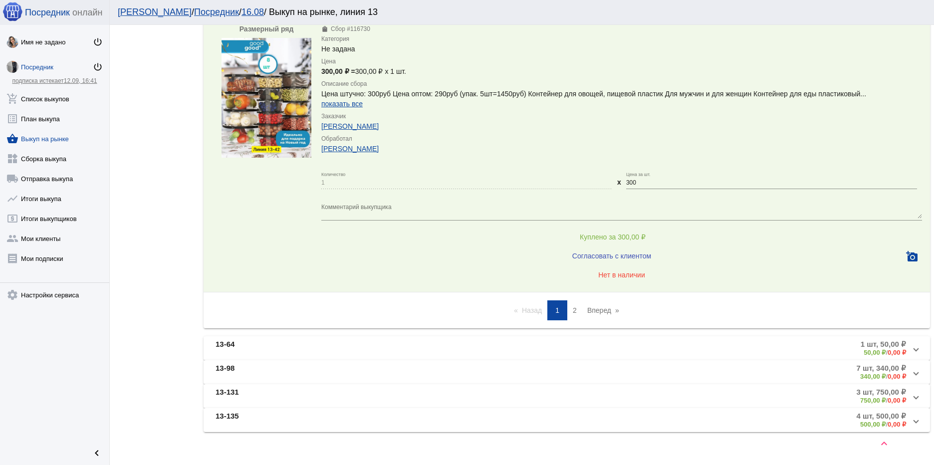
scroll to position [4033, 0]
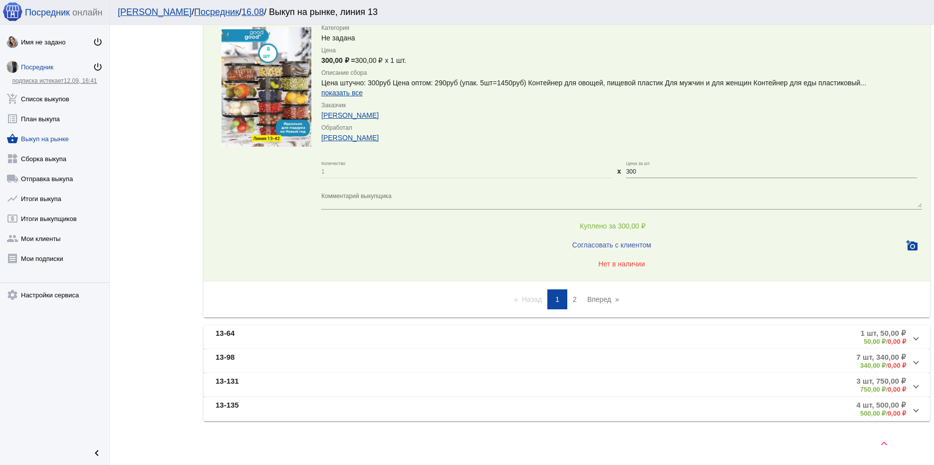
click at [568, 296] on link "page 2" at bounding box center [575, 299] width 14 height 20
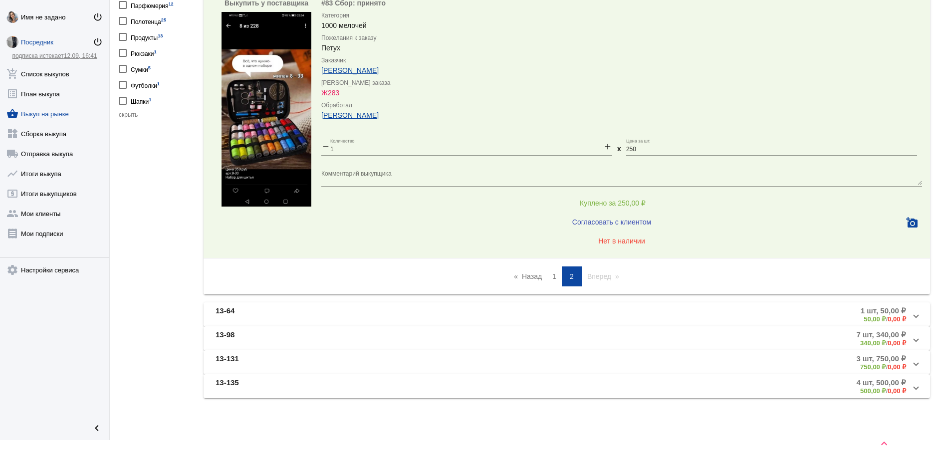
scroll to position [559, 0]
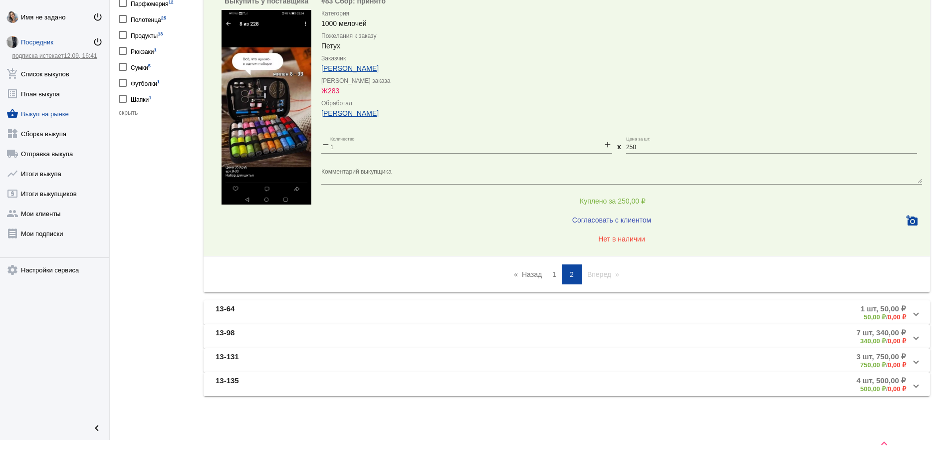
click at [408, 303] on mat-expansion-panel-header "13-64 1 шт, 50,00 ₽ 50,00 ₽ / 0,00 ₽" at bounding box center [567, 312] width 726 height 24
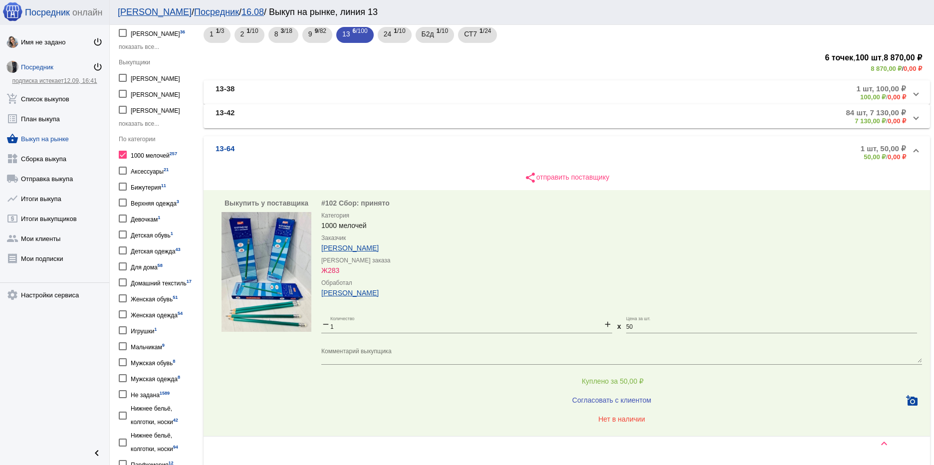
scroll to position [287, 0]
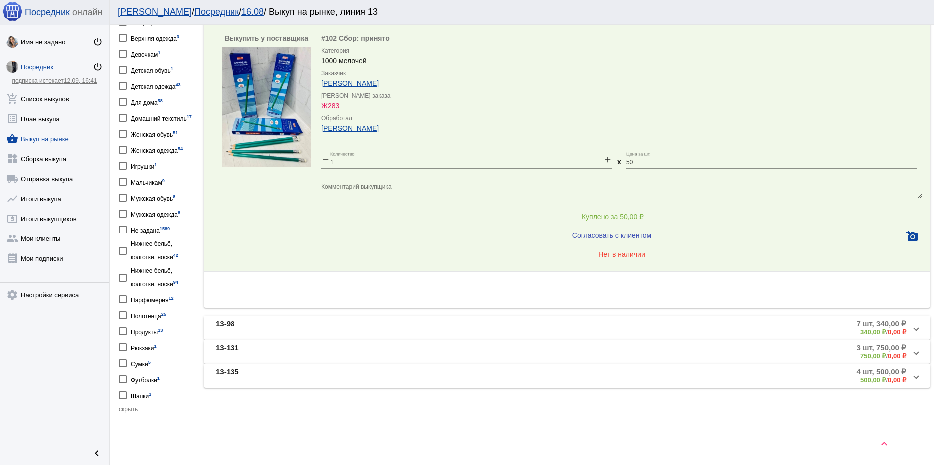
click at [271, 324] on mat-panel-title "13-98" at bounding box center [328, 327] width 224 height 16
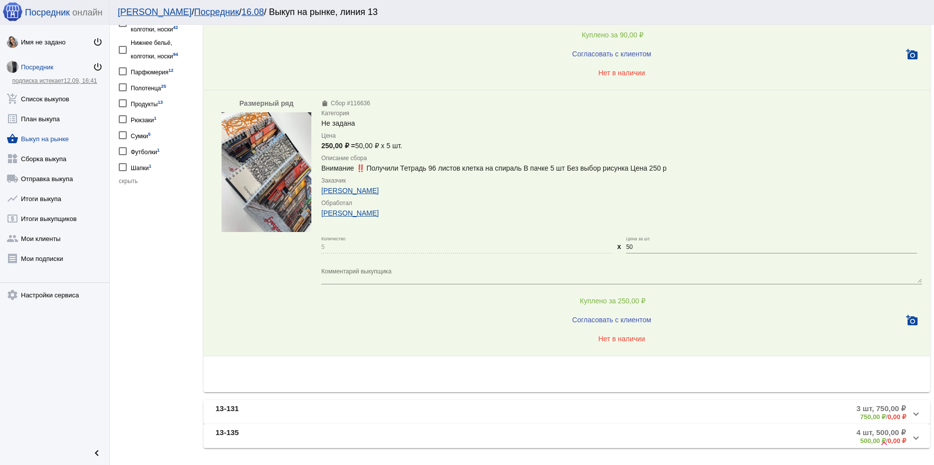
scroll to position [542, 0]
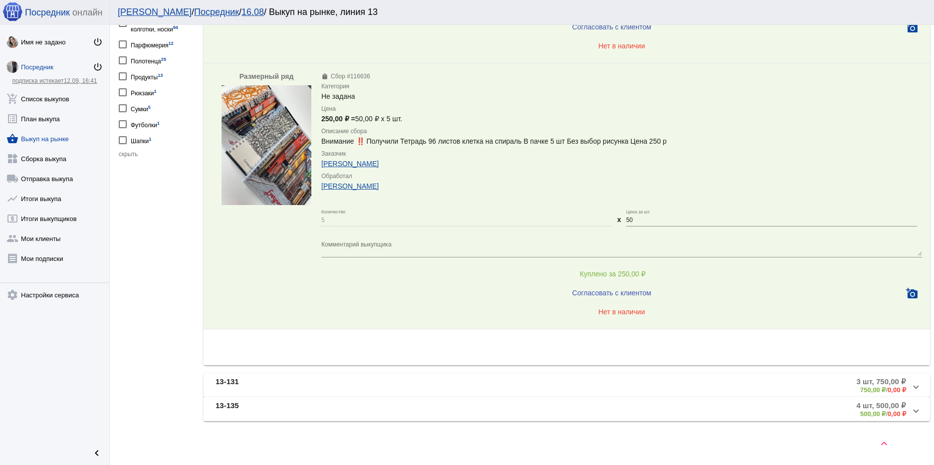
click at [329, 381] on mat-panel-title "13-131" at bounding box center [329, 385] width 227 height 16
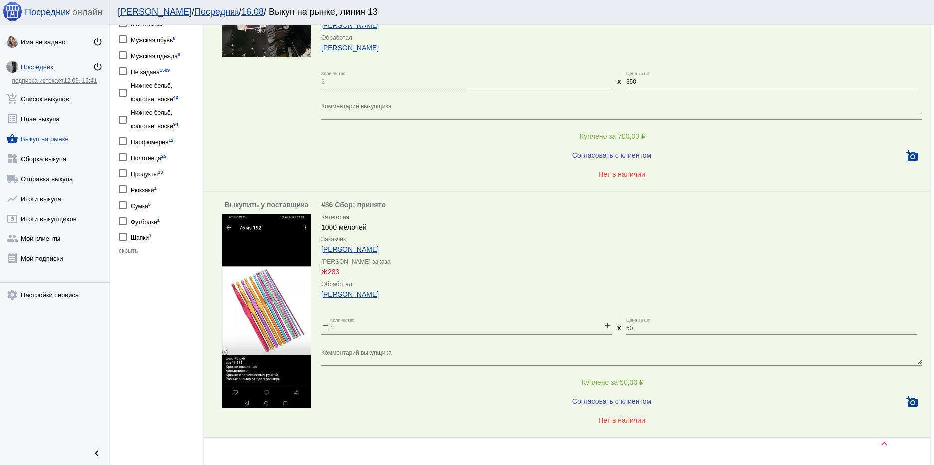
scroll to position [530, 0]
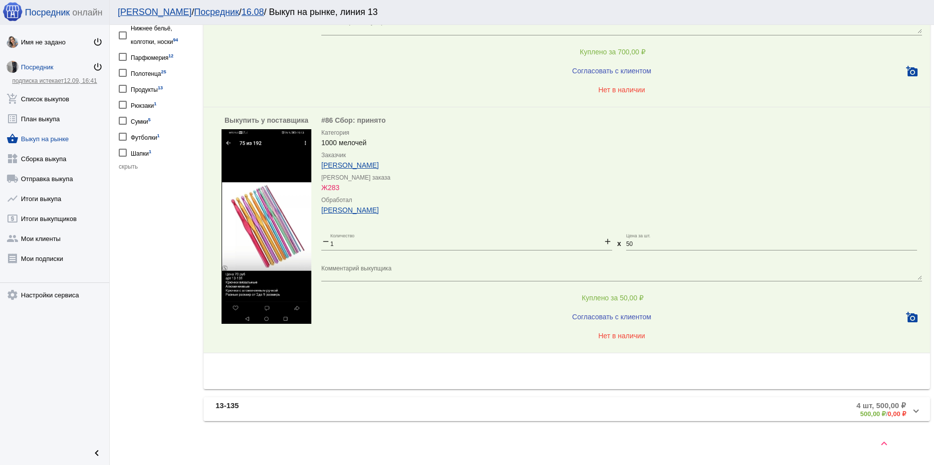
click at [253, 407] on mat-panel-title "13-135" at bounding box center [329, 409] width 227 height 16
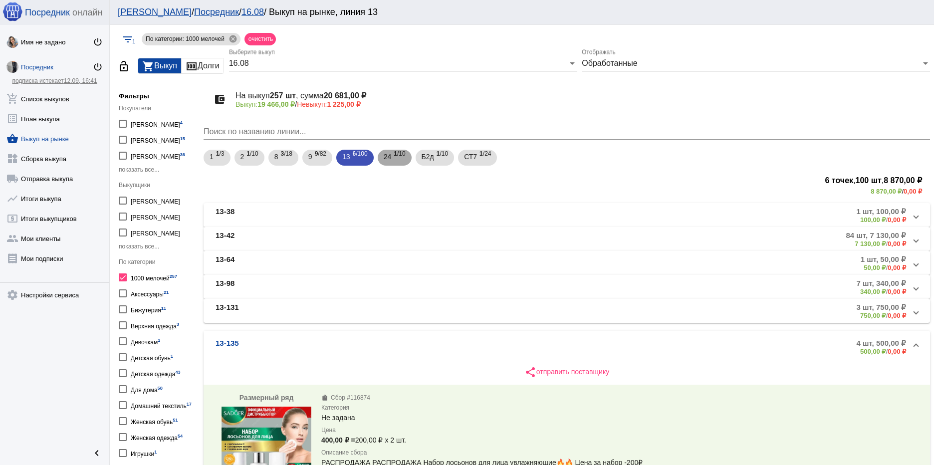
click at [395, 160] on span "1 /10" at bounding box center [399, 158] width 11 height 20
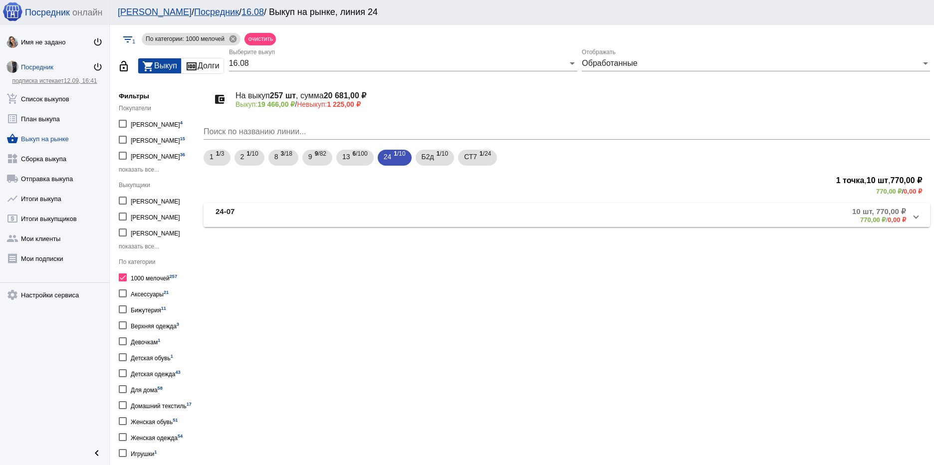
click at [332, 216] on mat-panel-title "24-07" at bounding box center [327, 215] width 223 height 16
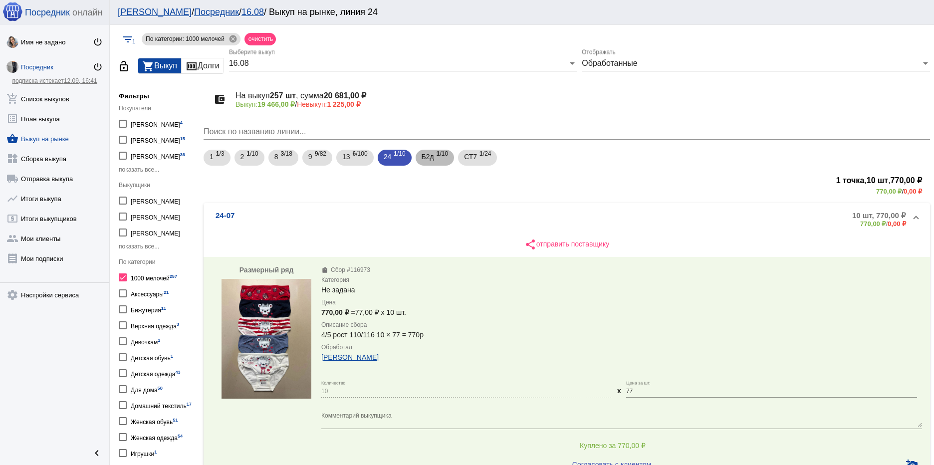
click at [432, 160] on span "Б2д" at bounding box center [428, 157] width 12 height 18
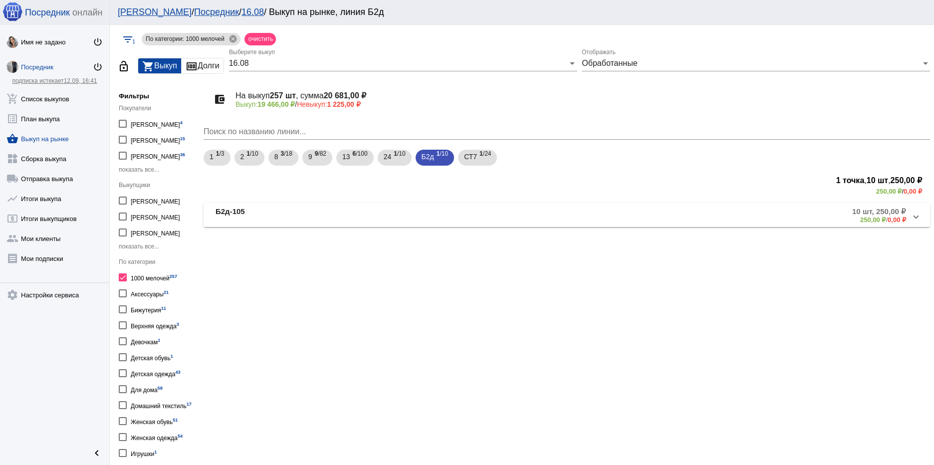
click at [428, 210] on mat-panel-title "Б2д-105" at bounding box center [330, 215] width 229 height 16
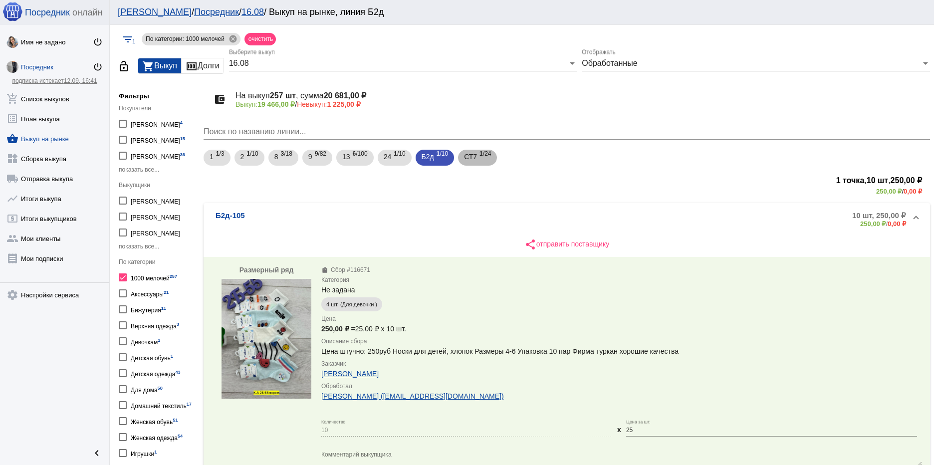
click at [482, 160] on span "1 /24" at bounding box center [484, 158] width 11 height 20
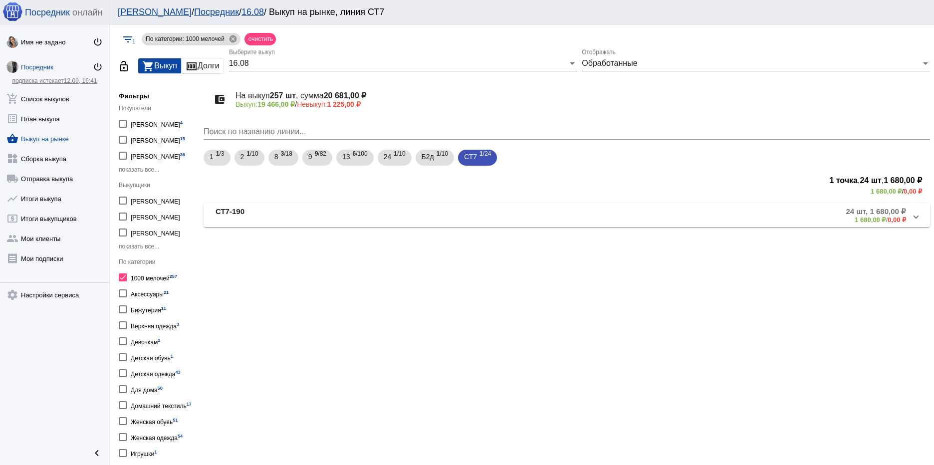
click at [411, 212] on mat-panel-title "СТ7-190" at bounding box center [329, 215] width 227 height 16
